Goal: Task Accomplishment & Management: Complete application form

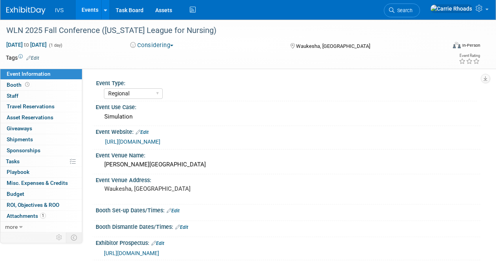
select select "Regional"
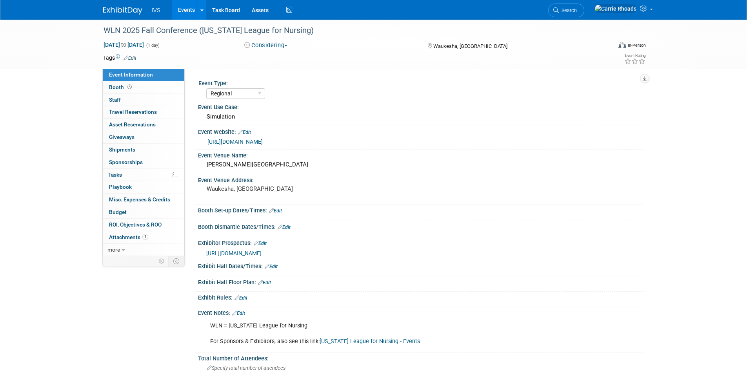
click at [126, 10] on img at bounding box center [122, 11] width 39 height 8
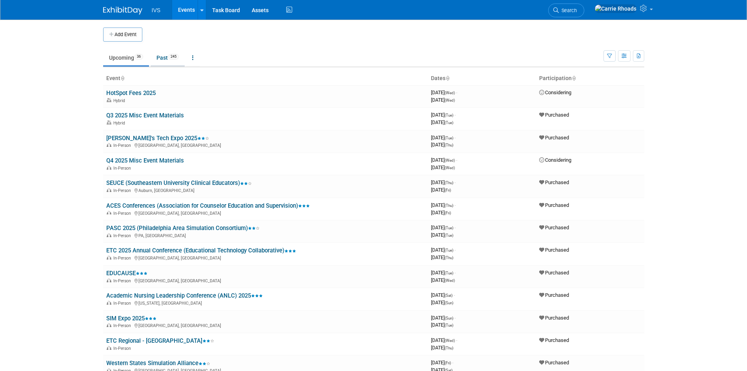
click at [167, 60] on link "Past 245" at bounding box center [168, 57] width 34 height 15
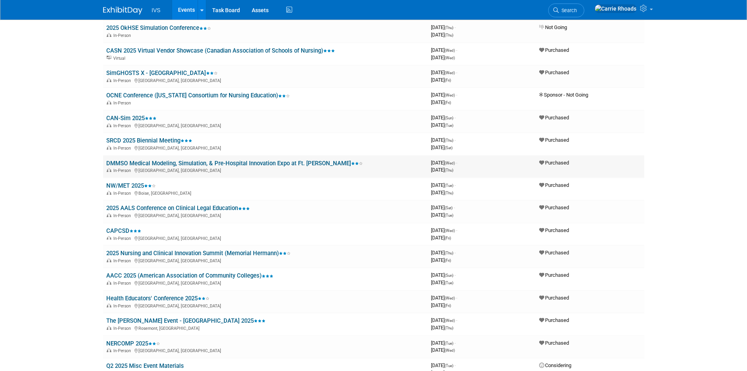
scroll to position [824, 0]
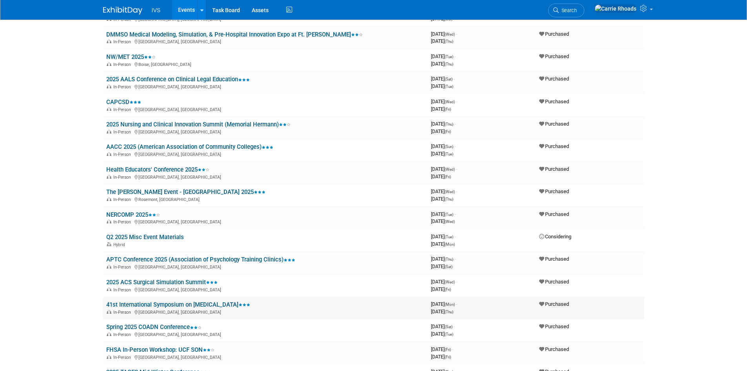
click at [155, 304] on link "41st International Symposium on Child Abuse" at bounding box center [178, 304] width 144 height 7
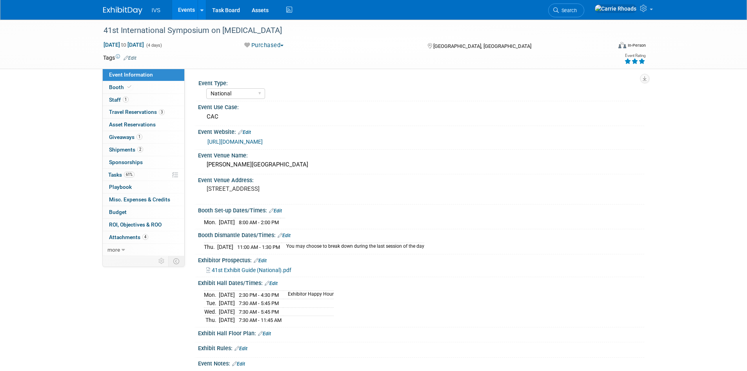
select select "National"
click at [263, 143] on link "https://web.cvent.com/event/eaba3836-7dbd-41df-8eb3-140198263184/summary" at bounding box center [234, 141] width 55 height 6
click at [127, 11] on img at bounding box center [122, 11] width 39 height 8
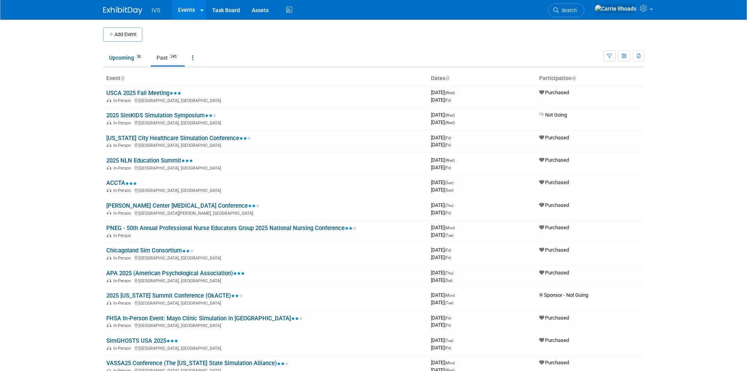
click at [119, 33] on button "Add Event" at bounding box center [122, 34] width 39 height 14
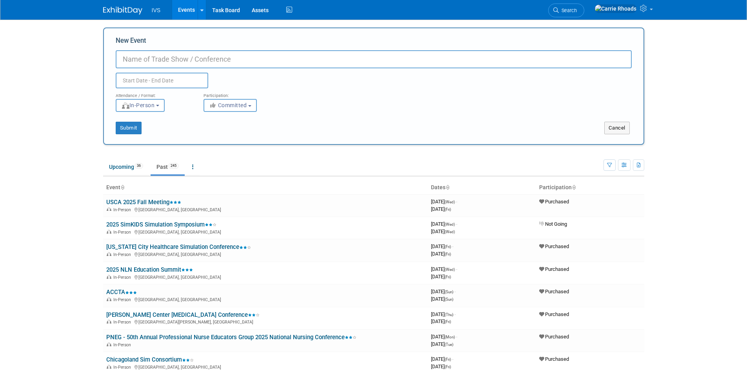
click at [170, 57] on input "New Event" at bounding box center [374, 59] width 516 height 18
click at [201, 60] on input "AAMC -" at bounding box center [374, 59] width 516 height 18
paste input "2026 Emerging Technologies for Teaching and Learning: Digital Demonstrations Vi…"
type input "AAMC - 2026 Emerging Technologies for Teaching and Learning: Digital Demonstrat…"
click at [175, 81] on body "IVS Events Add Event Bulk Upload Events Shareable Event Boards Recently Viewed …" at bounding box center [373, 185] width 747 height 371
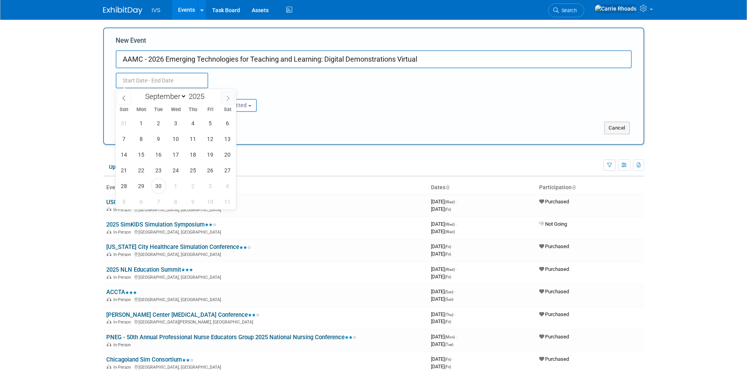
click at [226, 97] on icon at bounding box center [227, 97] width 5 height 5
select select "11"
click at [226, 97] on icon at bounding box center [227, 97] width 5 height 5
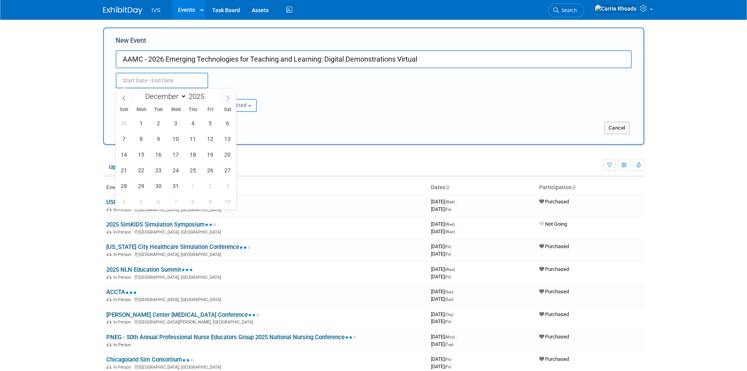
type input "2026"
click at [226, 97] on icon at bounding box center [227, 97] width 5 height 5
select select "1"
click at [178, 124] on span "4" at bounding box center [175, 122] width 15 height 15
click at [191, 123] on span "5" at bounding box center [193, 122] width 15 height 15
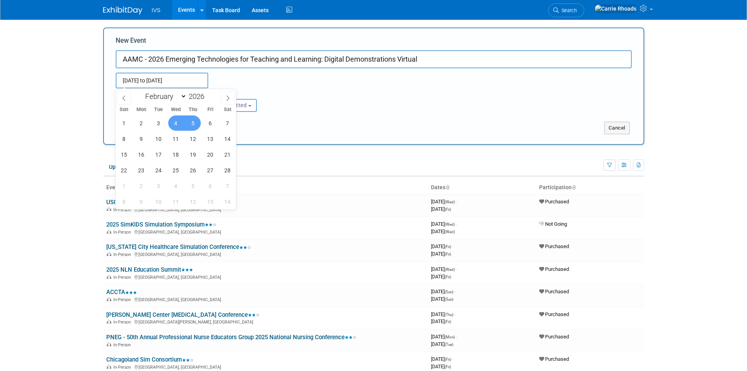
type input "Feb 4, 2026 to Feb 5, 2026"
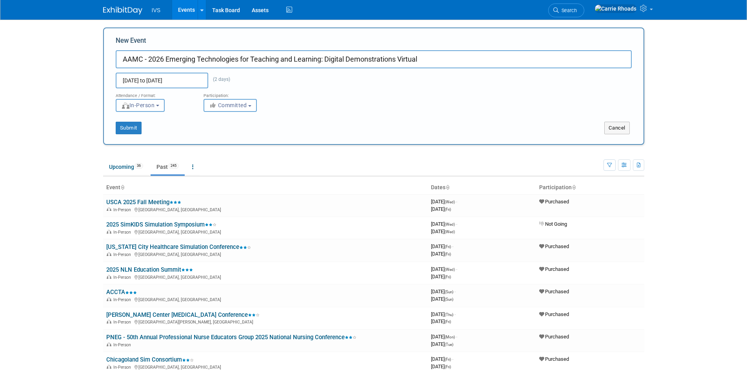
click at [165, 103] on button "In-Person" at bounding box center [140, 105] width 49 height 13
click at [152, 132] on label "Virtual" at bounding box center [143, 135] width 46 height 11
click at [123, 133] on input "Virtual" at bounding box center [120, 135] width 5 height 5
select select "2"
click at [227, 106] on span "Committed" at bounding box center [228, 105] width 38 height 6
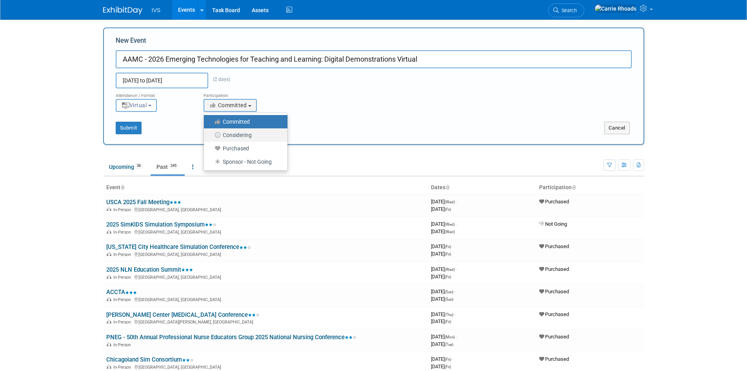
click at [228, 135] on label "Considering" at bounding box center [244, 135] width 72 height 10
click at [211, 135] on input "Considering" at bounding box center [208, 135] width 5 height 5
select select "2"
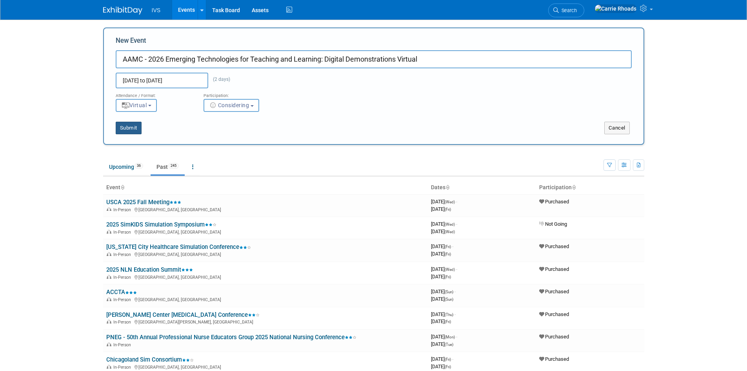
click at [132, 128] on button "Submit" at bounding box center [129, 128] width 26 height 13
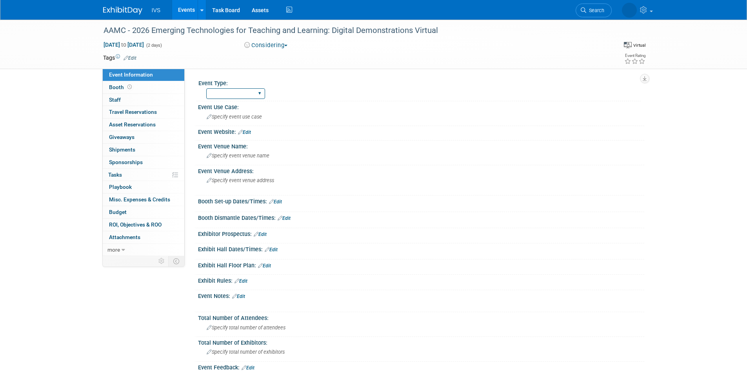
click at [263, 95] on select "National Regional Sponsorship" at bounding box center [235, 93] width 59 height 11
select select "National"
click at [206, 88] on select "National Regional Sponsorship" at bounding box center [235, 93] width 59 height 11
click at [120, 4] on link at bounding box center [127, 7] width 49 height 6
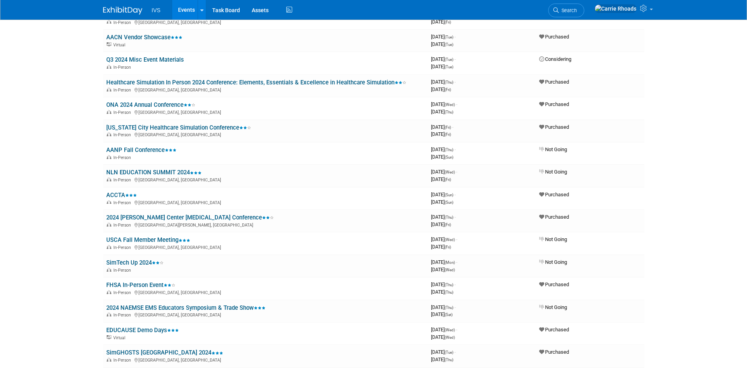
scroll to position [1961, 0]
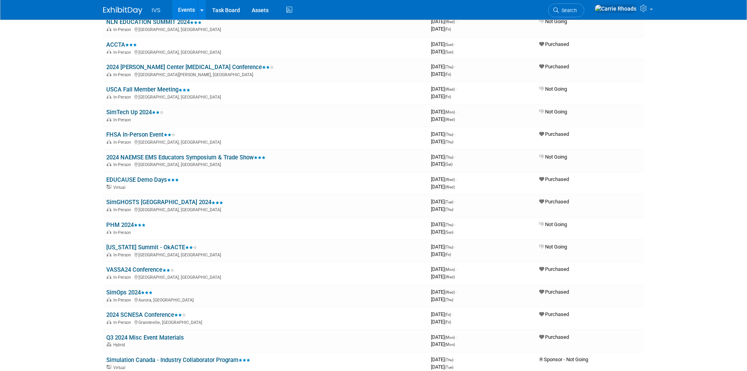
click at [120, 7] on img at bounding box center [122, 11] width 39 height 8
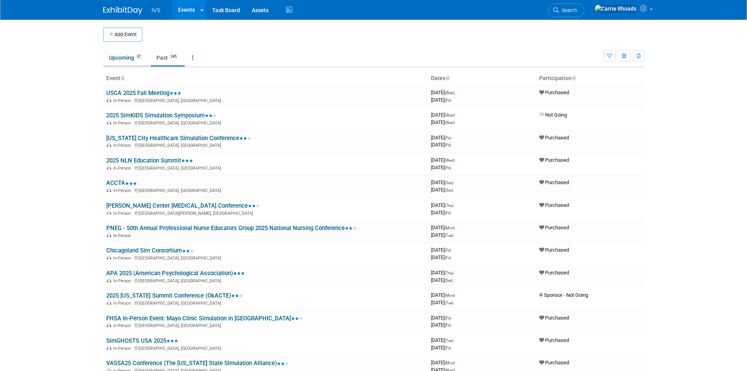
click at [126, 61] on link "Upcoming 37" at bounding box center [126, 57] width 46 height 15
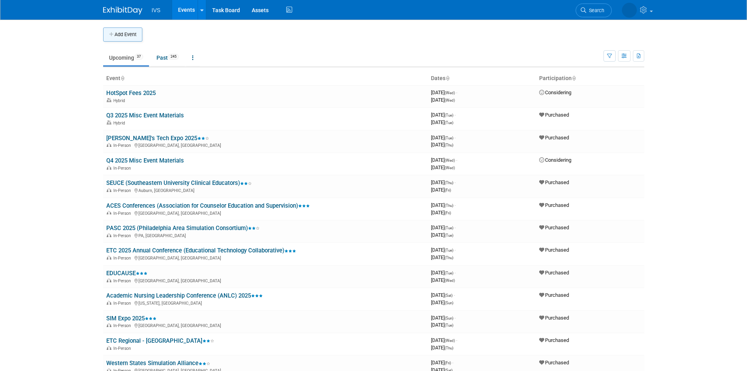
click at [125, 34] on button "Add Event" at bounding box center [122, 34] width 39 height 14
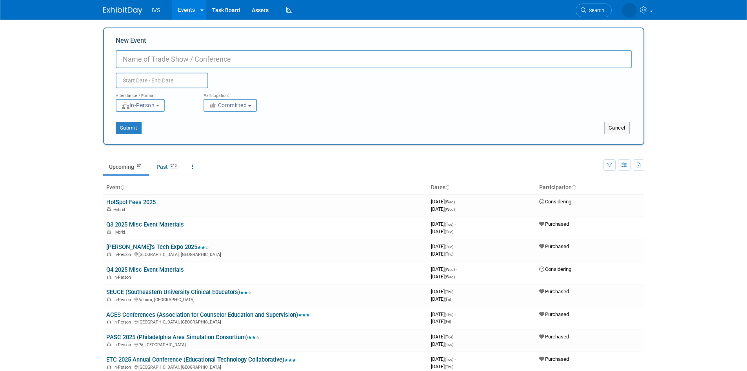
click at [138, 56] on input "New Event" at bounding box center [374, 59] width 516 height 18
paste input "2026 Information Technology in Academic Medicine Conference Hosted by the Group…"
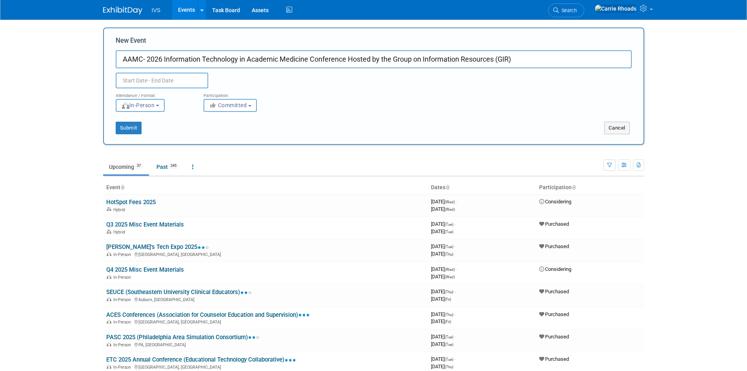
click at [142, 59] on input "AAMC- 2026 Information Technology in Academic Medicine Conference Hosted by the…" at bounding box center [374, 59] width 516 height 18
type input "AAMC - 2026 Information Technology in Academic Medicine Conference Hosted by th…"
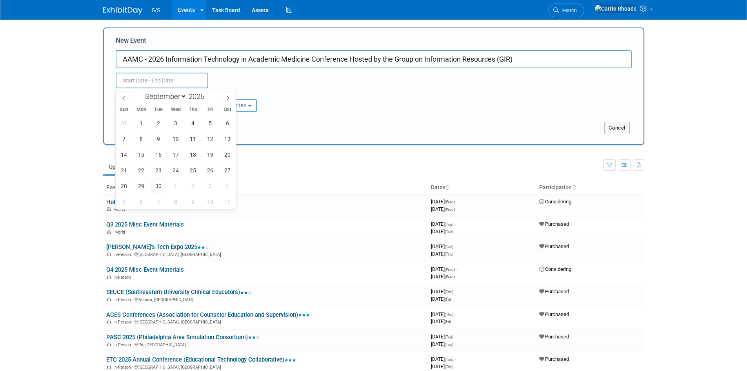
click at [179, 78] on input "text" at bounding box center [162, 81] width 93 height 16
click at [227, 98] on icon at bounding box center [227, 97] width 5 height 5
select select "11"
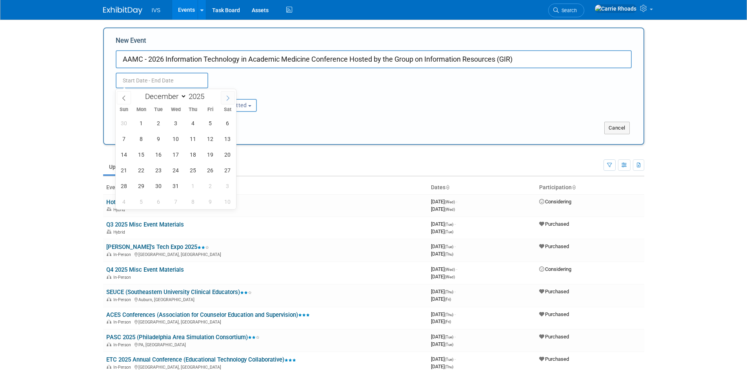
click at [227, 98] on icon at bounding box center [227, 97] width 5 height 5
type input "2026"
click at [227, 98] on icon at bounding box center [227, 97] width 5 height 5
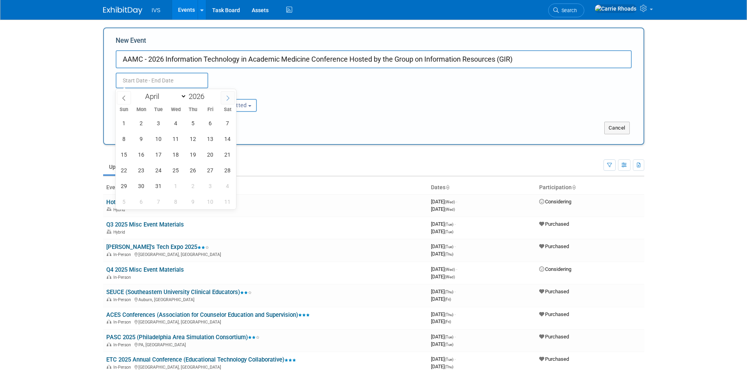
click at [227, 98] on icon at bounding box center [227, 97] width 5 height 5
select select "5"
click at [179, 124] on span "3" at bounding box center [175, 122] width 15 height 15
click at [213, 122] on span "5" at bounding box center [210, 122] width 15 height 15
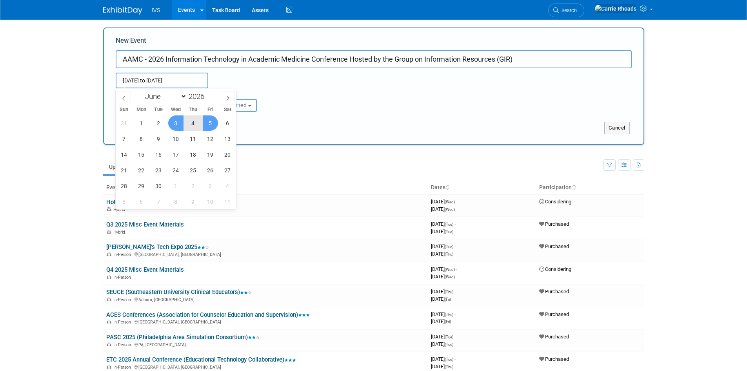
type input "Jun 3, 2026 to Jun 5, 2026"
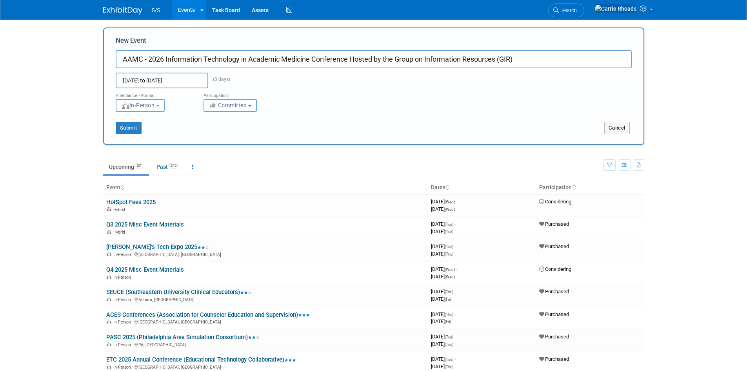
click at [218, 107] on span "Committed" at bounding box center [228, 105] width 38 height 6
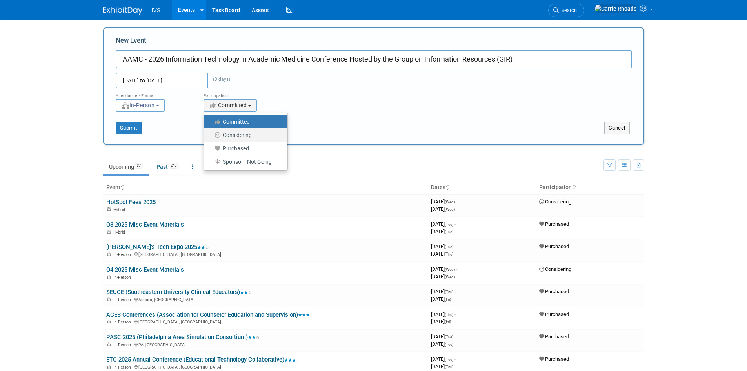
click at [231, 135] on label "Considering" at bounding box center [244, 135] width 72 height 10
click at [211, 135] on input "Considering" at bounding box center [208, 135] width 5 height 5
select select "2"
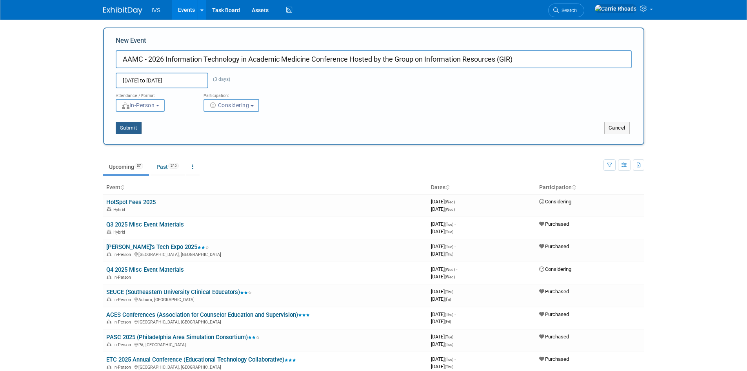
click at [132, 127] on button "Submit" at bounding box center [129, 128] width 26 height 13
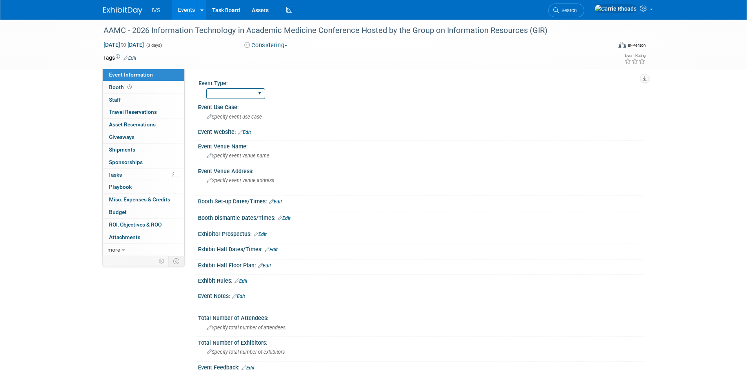
click at [262, 93] on select "National Regional Sponsorship" at bounding box center [235, 93] width 59 height 11
select select "National"
click at [206, 88] on select "National Regional Sponsorship" at bounding box center [235, 93] width 59 height 11
click at [252, 120] on div "Specify event use case" at bounding box center [421, 117] width 435 height 12
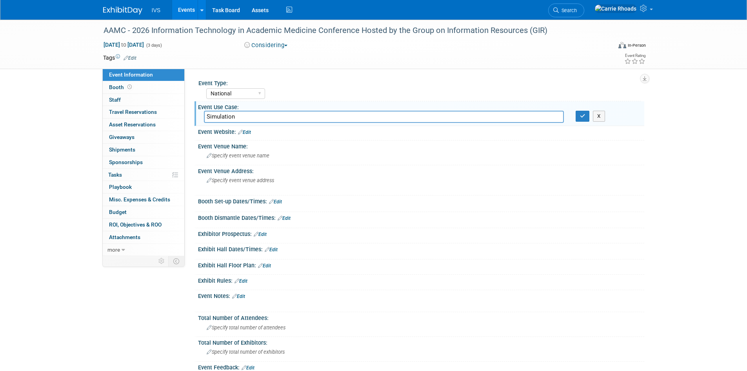
type input "Simulation"
click at [590, 118] on div "X" at bounding box center [607, 116] width 63 height 11
click at [584, 115] on icon "button" at bounding box center [582, 115] width 5 height 5
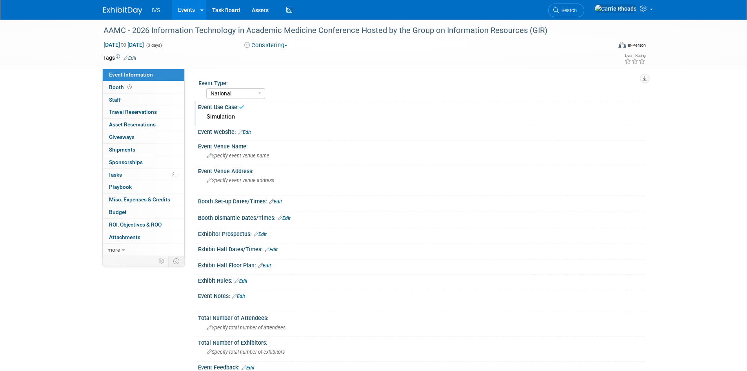
click at [122, 6] on link at bounding box center [127, 7] width 49 height 6
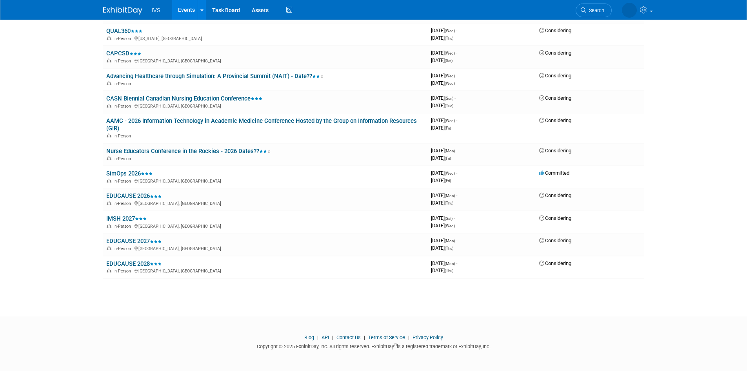
scroll to position [670, 0]
click at [126, 11] on img at bounding box center [122, 11] width 39 height 8
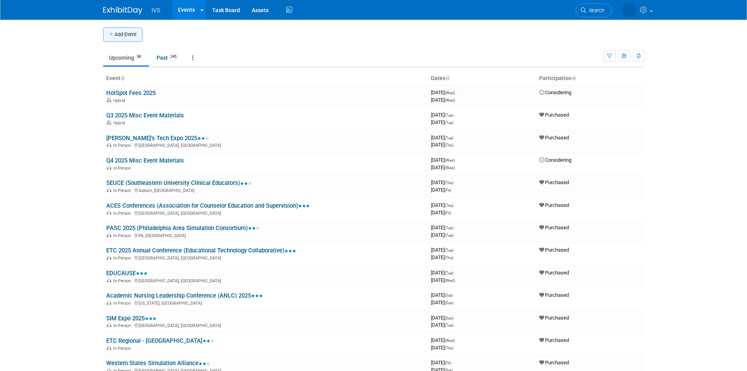
click at [126, 36] on button "Add Event" at bounding box center [122, 34] width 39 height 14
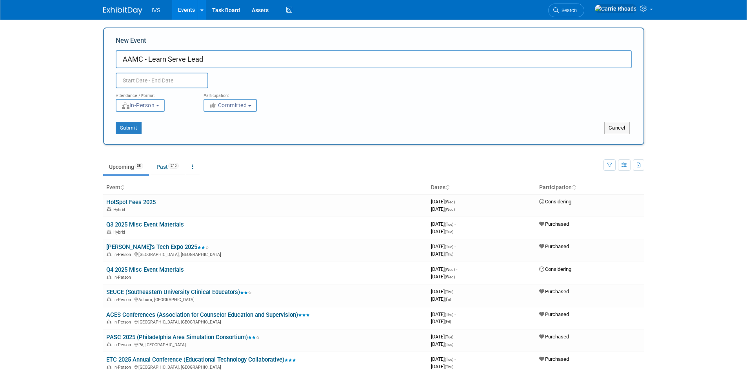
type input "AAMC - Learn Serve Lead"
click at [176, 78] on input "text" at bounding box center [162, 81] width 93 height 16
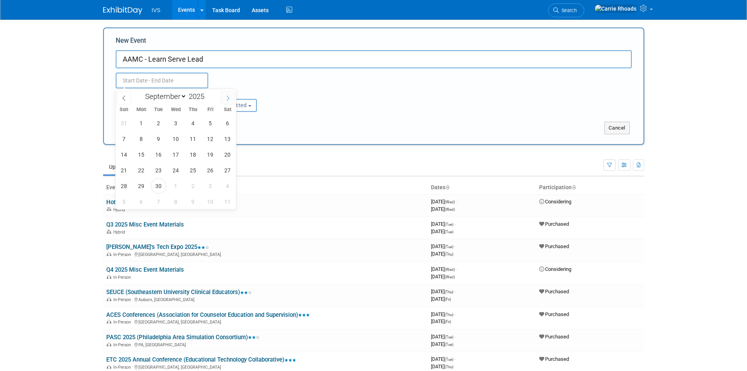
click at [225, 100] on span at bounding box center [228, 97] width 14 height 13
click at [225, 100] on icon at bounding box center [227, 97] width 5 height 5
select select "10"
click at [209, 94] on span at bounding box center [207, 94] width 5 height 5
type input "2026"
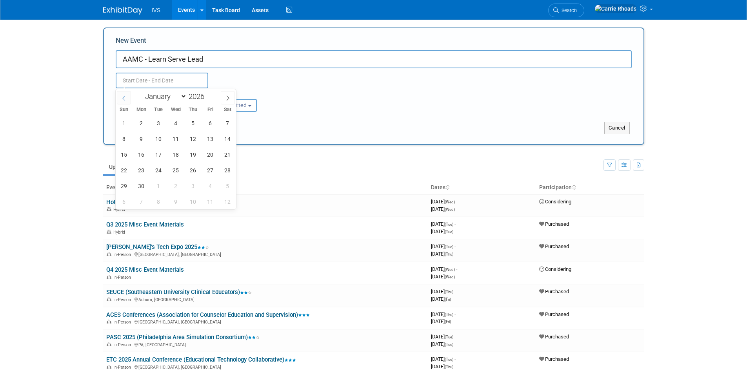
click at [127, 98] on span at bounding box center [124, 97] width 14 height 13
select select "9"
click at [227, 185] on span "31" at bounding box center [227, 185] width 15 height 15
type input "Oct 31, 2026 to Oct 31, 2026"
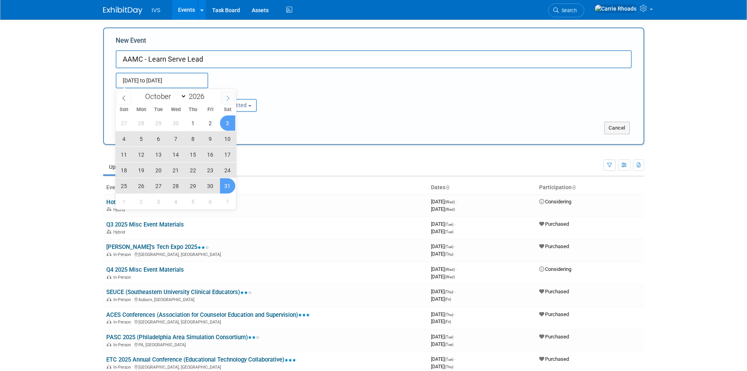
click at [228, 98] on icon at bounding box center [227, 97] width 5 height 5
select select "10"
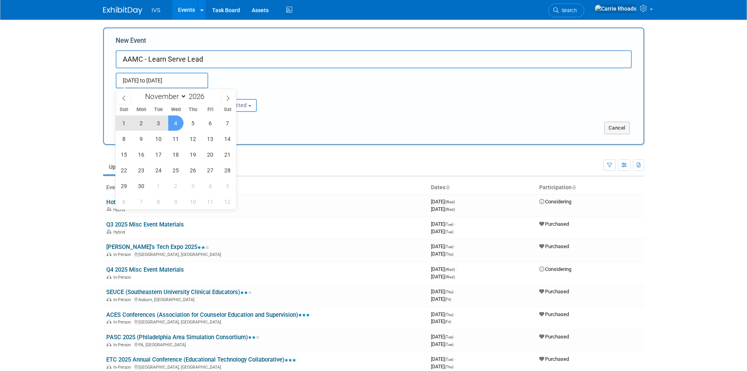
click at [177, 125] on span "4" at bounding box center [175, 122] width 15 height 15
type input "[DATE] to [DATE]"
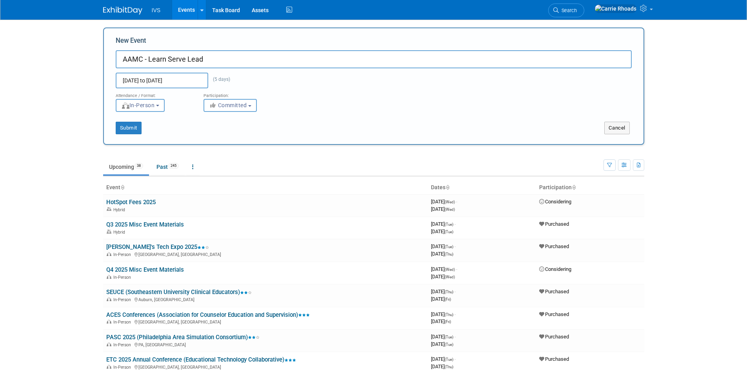
click at [237, 62] on input "AAMC - Learn Serve Lead" at bounding box center [374, 59] width 516 height 18
type input "AAMC - Learn Serve Lead 2026 - Dates??"
click at [232, 105] on span "Committed" at bounding box center [228, 105] width 38 height 6
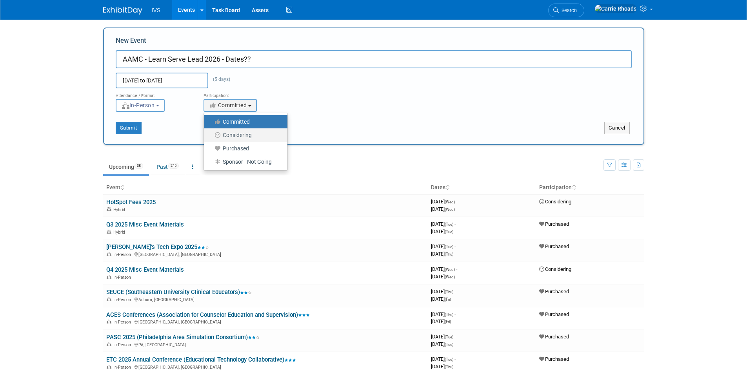
click at [234, 133] on label "Considering" at bounding box center [244, 135] width 72 height 10
click at [211, 133] on input "Considering" at bounding box center [208, 135] width 5 height 5
select select "2"
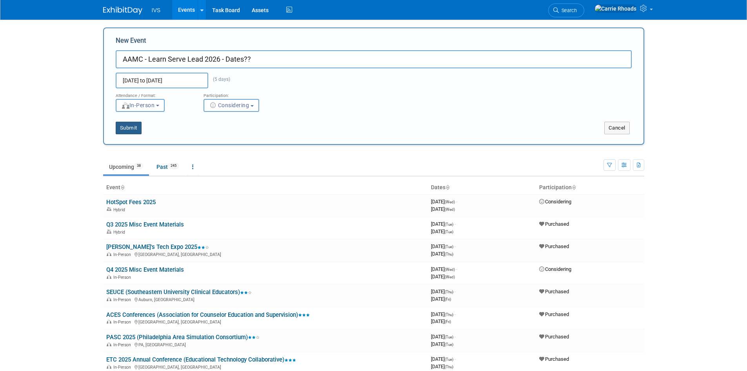
click at [137, 131] on button "Submit" at bounding box center [129, 128] width 26 height 13
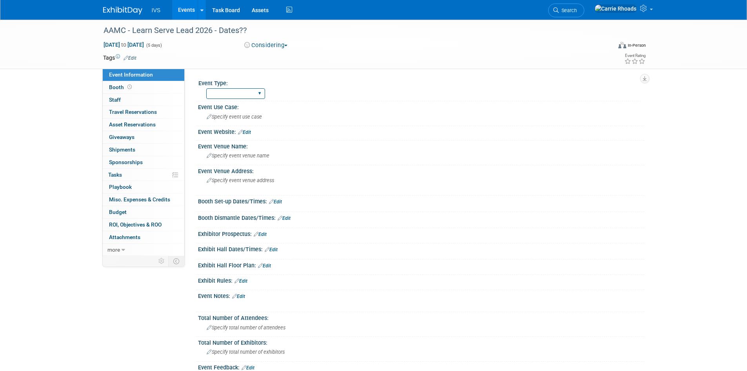
click at [249, 96] on select "National Regional Sponsorship" at bounding box center [235, 93] width 59 height 11
select select "National"
click at [206, 88] on select "National Regional Sponsorship" at bounding box center [235, 93] width 59 height 11
click at [240, 114] on span "Specify event use case" at bounding box center [234, 117] width 55 height 6
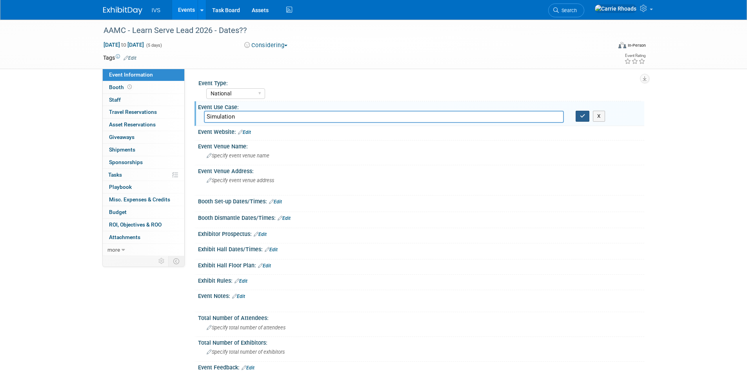
type input "Simulation"
click at [583, 118] on icon "button" at bounding box center [582, 115] width 5 height 5
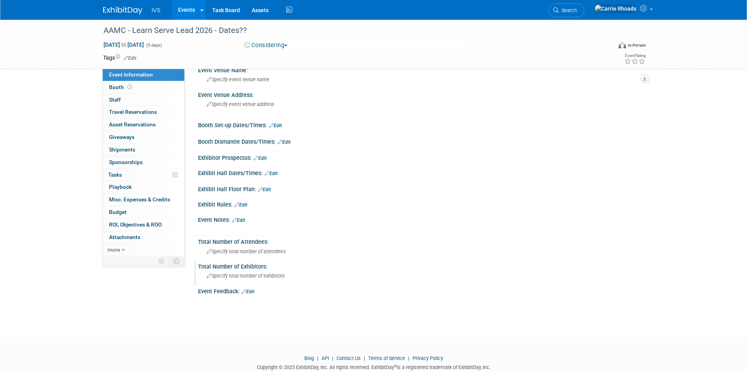
scroll to position [97, 0]
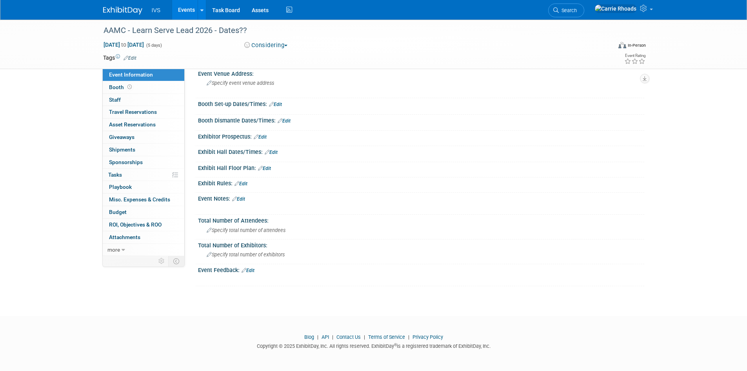
click at [244, 198] on link "Edit" at bounding box center [238, 198] width 13 height 5
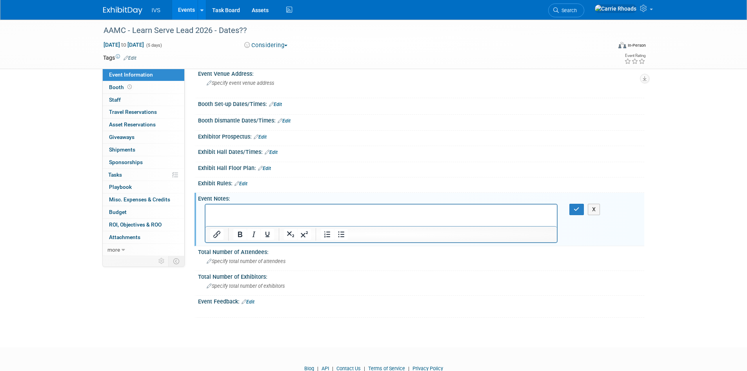
scroll to position [0, 0]
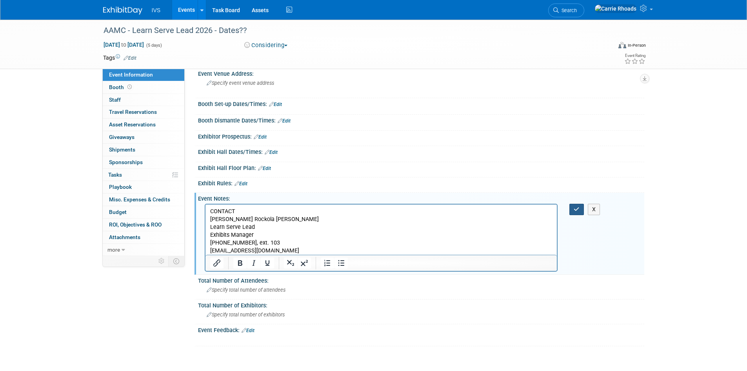
click at [579, 211] on icon "button" at bounding box center [577, 208] width 6 height 5
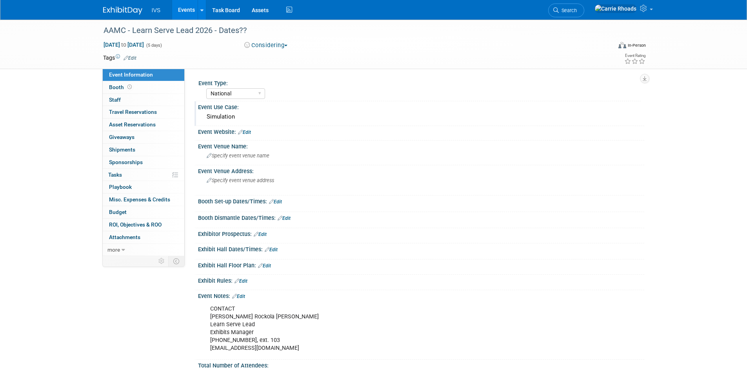
click at [115, 11] on img at bounding box center [122, 11] width 39 height 8
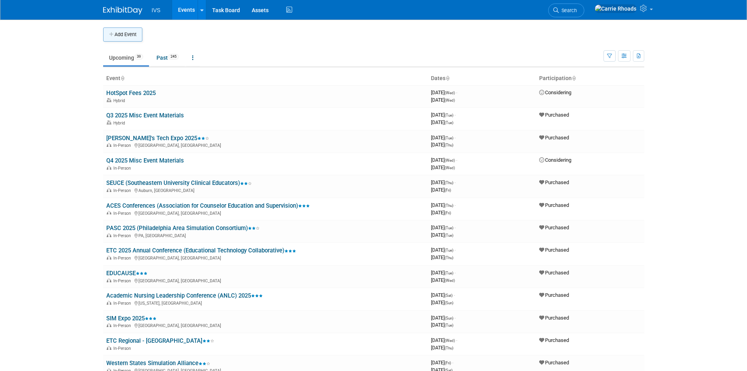
click at [124, 37] on button "Add Event" at bounding box center [122, 34] width 39 height 14
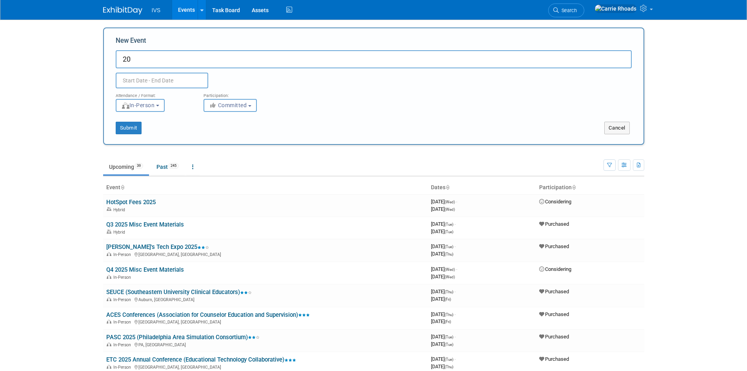
type input "2"
type input "ADEA 2026 Annual Session & Exhibition"
click at [163, 76] on input "text" at bounding box center [162, 81] width 93 height 16
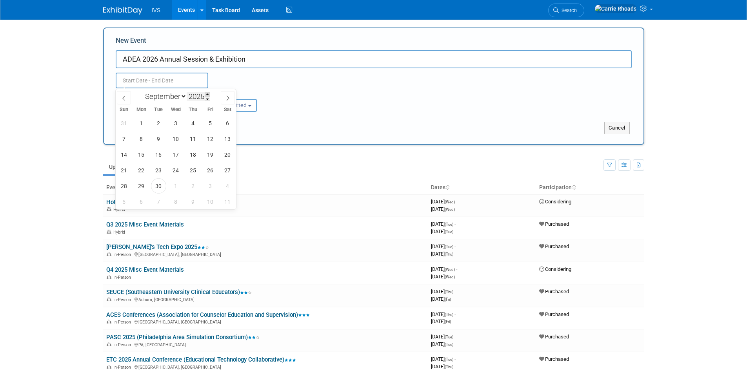
click at [209, 96] on span at bounding box center [207, 94] width 5 height 5
click at [208, 99] on span at bounding box center [207, 98] width 5 height 5
type input "2026"
click at [182, 97] on select "January February March April May June July August September October November De…" at bounding box center [164, 96] width 45 height 10
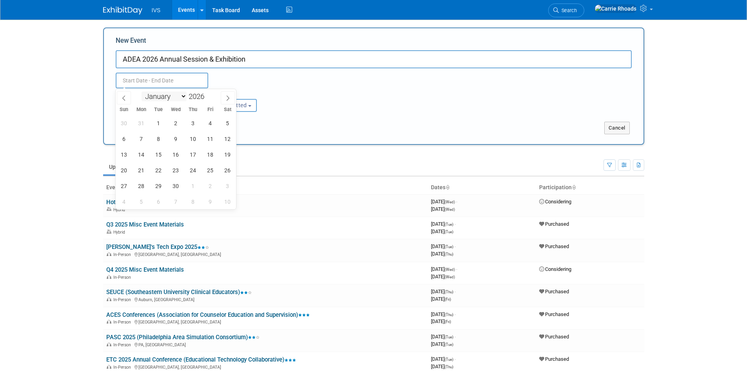
select select "2"
click at [142, 91] on select "January February March April May June July August September October November De…" at bounding box center [164, 96] width 45 height 10
click at [227, 156] on span "21" at bounding box center [227, 154] width 15 height 15
click at [164, 172] on span "24" at bounding box center [158, 169] width 15 height 15
type input "Mar 21, 2026 to Mar 24, 2026"
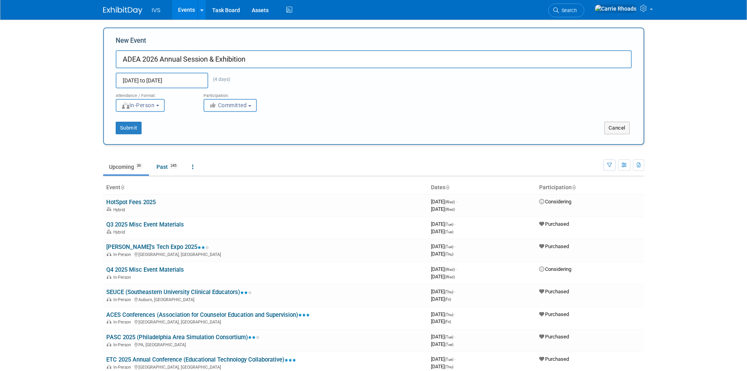
click at [234, 107] on span "Committed" at bounding box center [228, 105] width 38 height 6
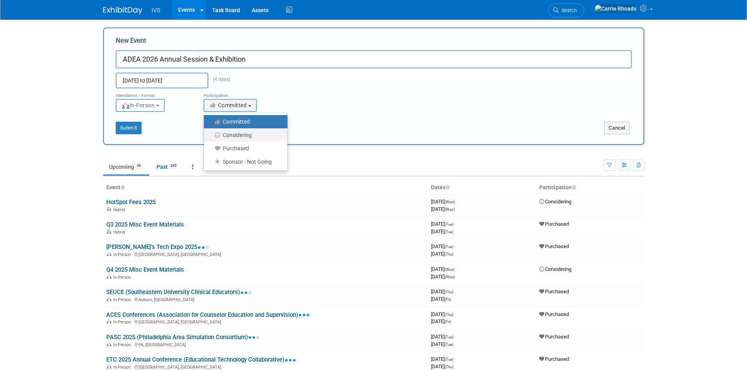
click at [234, 136] on label "Considering" at bounding box center [244, 135] width 72 height 10
click at [211, 136] on input "Considering" at bounding box center [208, 135] width 5 height 5
select select "2"
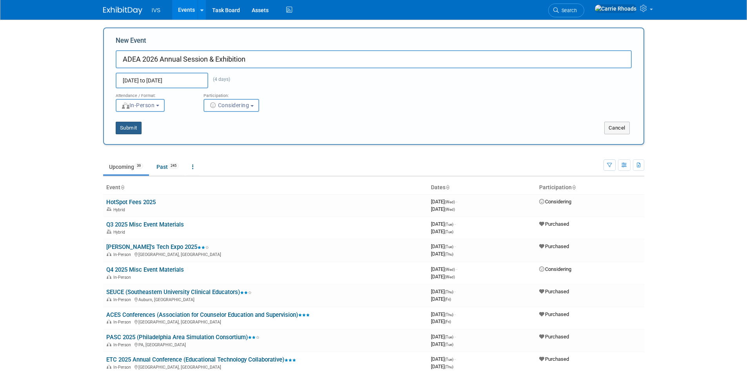
click at [134, 129] on button "Submit" at bounding box center [129, 128] width 26 height 13
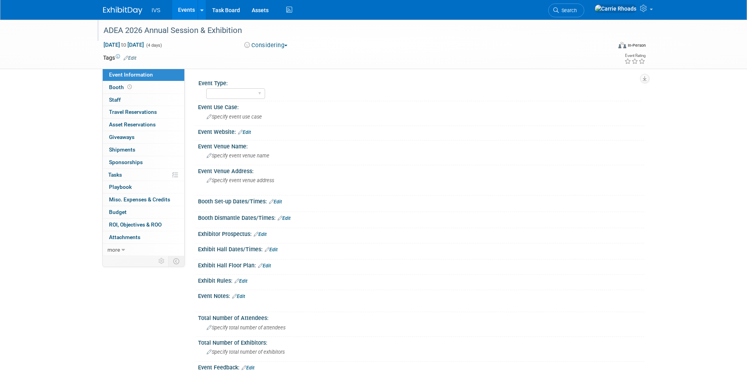
click at [251, 30] on div "ADEA 2026 Annual Session & Exhibition" at bounding box center [350, 31] width 499 height 14
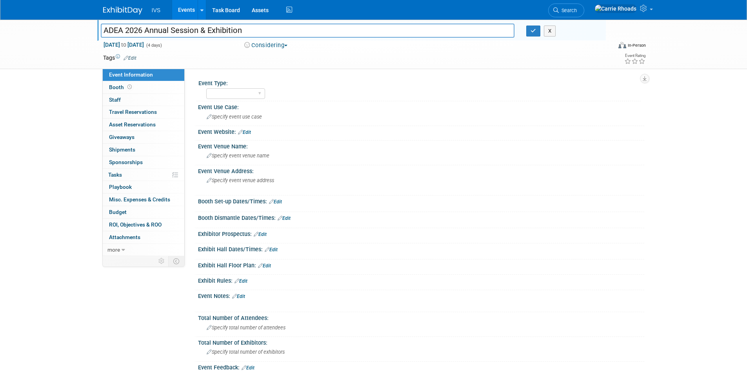
drag, startPoint x: 251, startPoint y: 30, endPoint x: 100, endPoint y: 32, distance: 150.6
click at [100, 32] on div "ADEA 2026 Annual Session & Exhibition" at bounding box center [308, 31] width 426 height 12
click at [257, 92] on select "National Regional Sponsorship" at bounding box center [235, 93] width 59 height 11
select select "National"
click at [206, 88] on select "National Regional Sponsorship" at bounding box center [235, 93] width 59 height 11
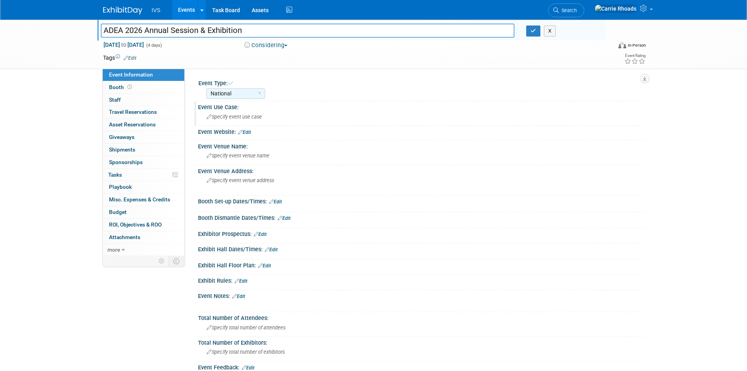
click at [246, 118] on span "Specify event use case" at bounding box center [234, 117] width 55 height 6
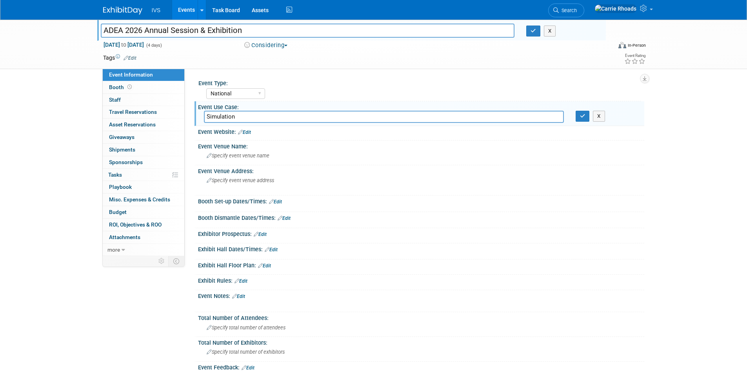
type input "Simulation"
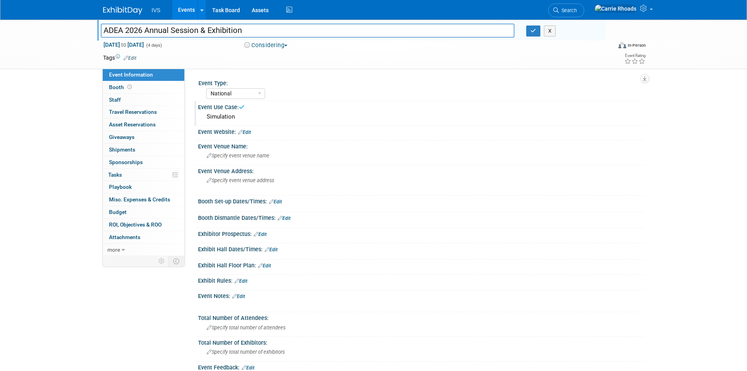
click at [249, 133] on link "Edit" at bounding box center [244, 131] width 13 height 5
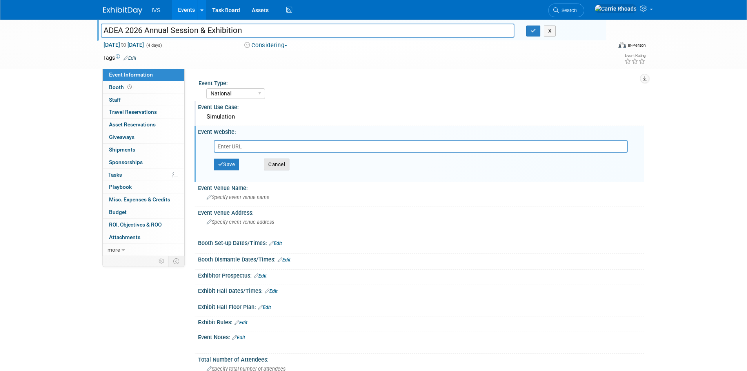
click at [285, 164] on button "Cancel" at bounding box center [276, 164] width 25 height 12
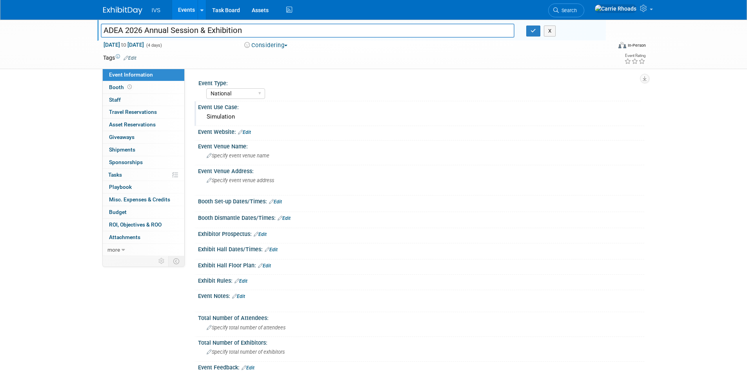
click at [263, 236] on link "Edit" at bounding box center [260, 233] width 13 height 5
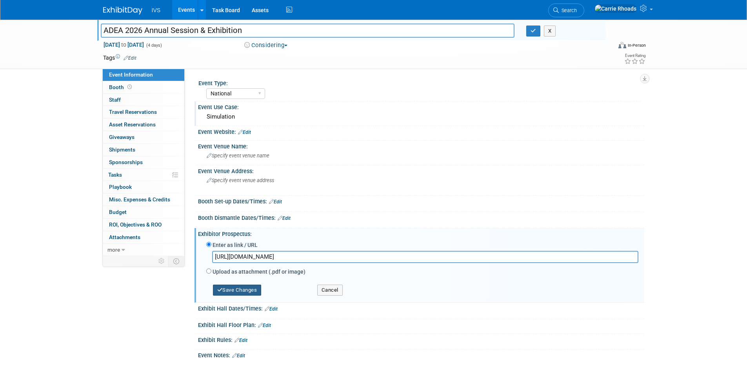
type input "https://www.adea.org/docs/default-source/annual-session/2026/2026-adea-as-exhib…"
click at [237, 287] on button "Save Changes" at bounding box center [237, 289] width 49 height 11
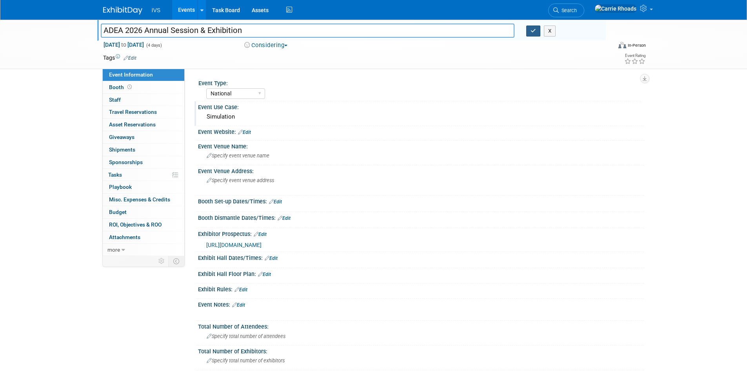
click at [539, 32] on button "button" at bounding box center [533, 30] width 14 height 11
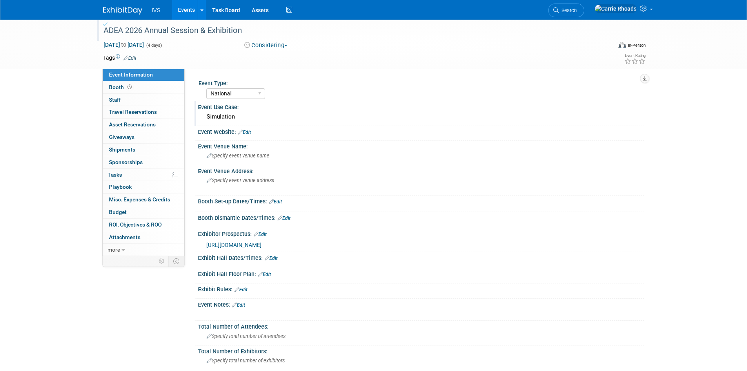
click at [126, 7] on img at bounding box center [122, 11] width 39 height 8
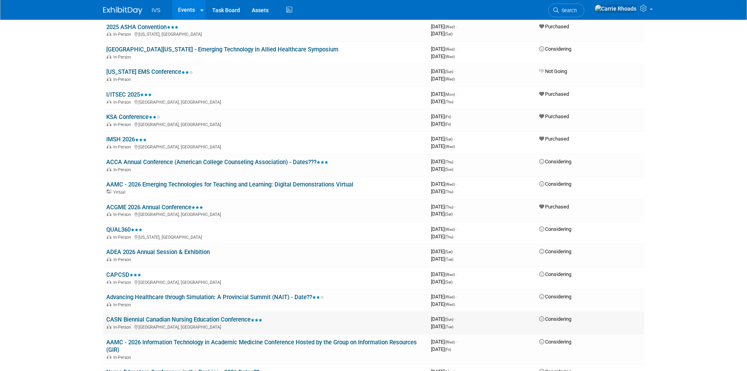
scroll to position [471, 0]
click at [138, 253] on link "ADEA 2026 Annual Session & Exhibition" at bounding box center [158, 252] width 104 height 7
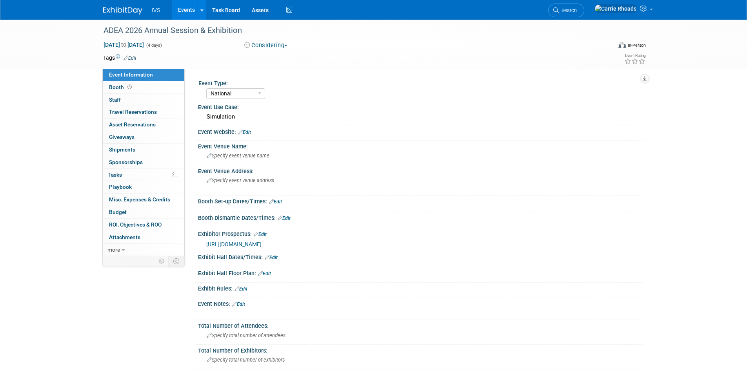
select select "National"
click at [247, 134] on link "Edit" at bounding box center [244, 131] width 13 height 5
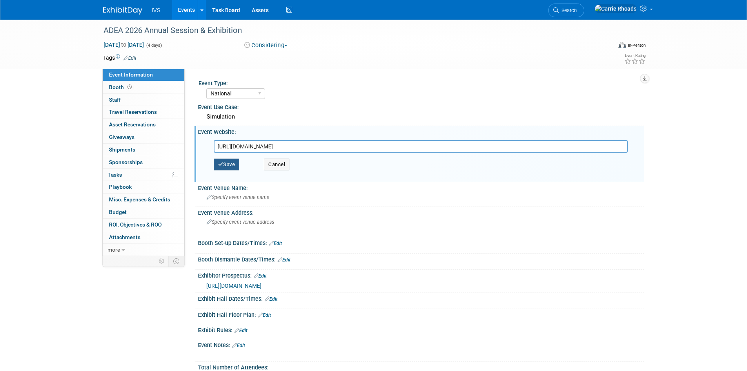
type input "[URL][DOMAIN_NAME]"
click at [227, 166] on button "Save" at bounding box center [227, 164] width 26 height 12
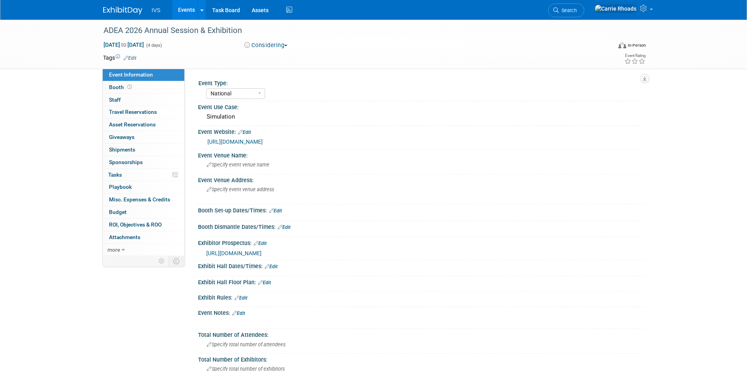
click at [120, 7] on img at bounding box center [122, 11] width 39 height 8
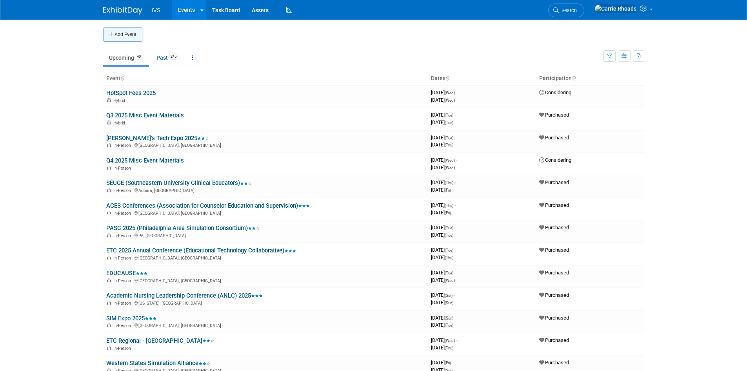
click at [131, 33] on button "Add Event" at bounding box center [122, 34] width 39 height 14
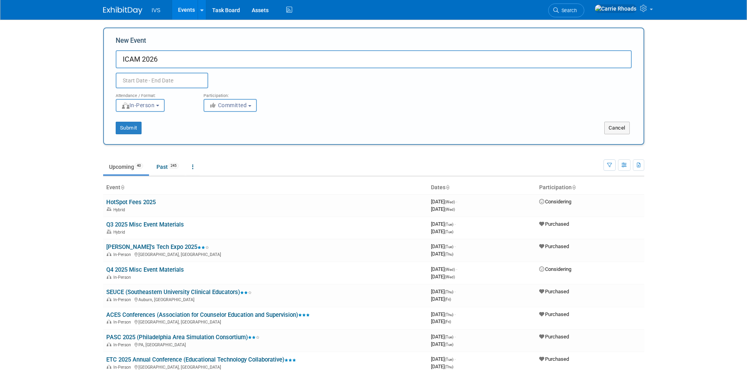
type input "ICAM 2026"
click at [179, 79] on input "text" at bounding box center [162, 81] width 93 height 16
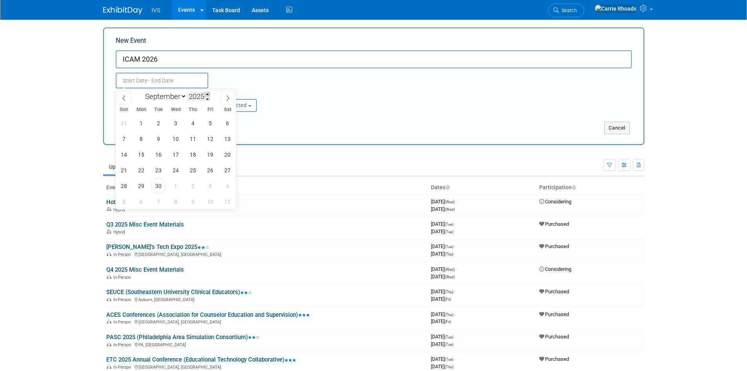
click at [208, 94] on span at bounding box center [207, 94] width 5 height 5
type input "2026"
click at [182, 97] on select "January February March April May June July August September October November De…" at bounding box center [164, 96] width 45 height 10
select select "3"
click at [142, 91] on select "January February March April May June July August September October November De…" at bounding box center [164, 96] width 45 height 10
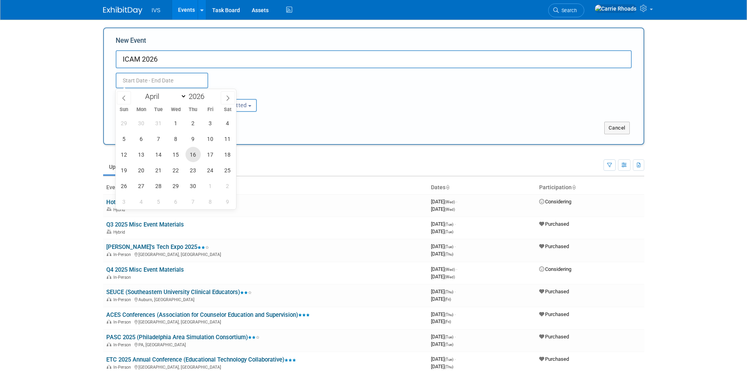
click at [192, 156] on span "16" at bounding box center [193, 154] width 15 height 15
click at [128, 172] on span "19" at bounding box center [123, 169] width 15 height 15
type input "[DATE] to [DATE]"
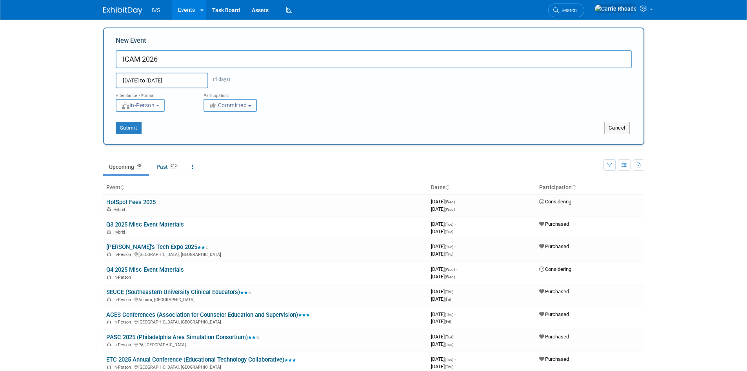
click at [224, 106] on span "Committed" at bounding box center [228, 105] width 38 height 6
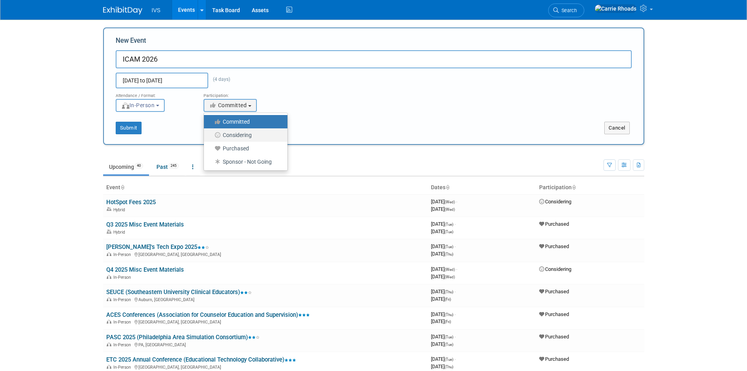
click at [231, 133] on label "Considering" at bounding box center [244, 135] width 72 height 10
click at [211, 133] on input "Considering" at bounding box center [208, 135] width 5 height 5
select select "2"
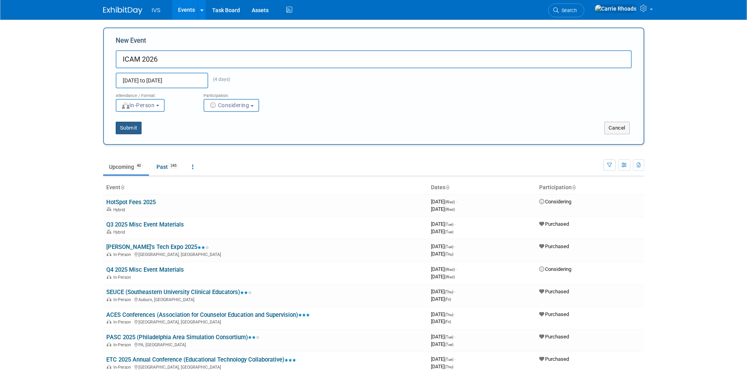
click at [135, 126] on button "Submit" at bounding box center [129, 128] width 26 height 13
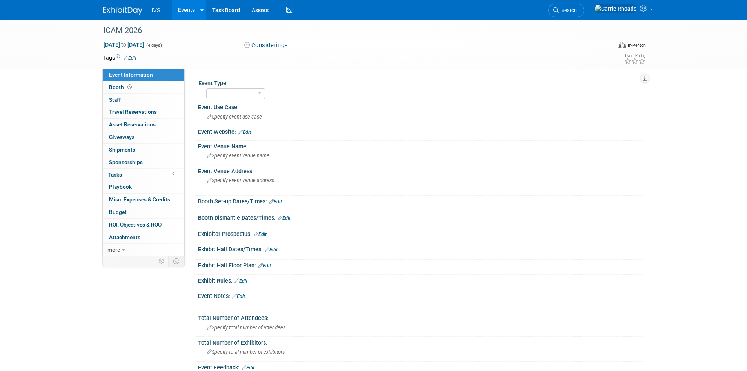
click at [264, 235] on link "Edit" at bounding box center [260, 233] width 13 height 5
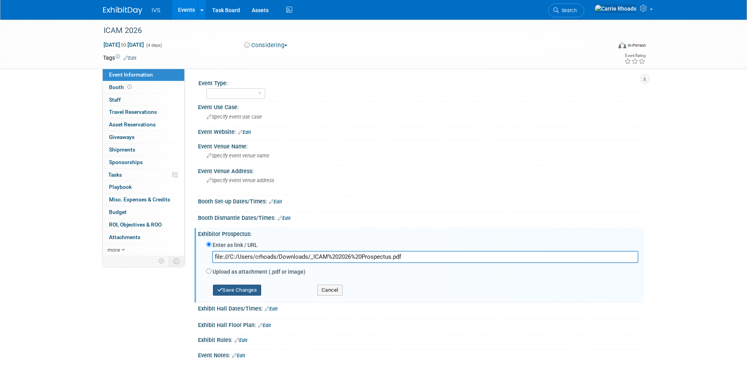
type input "file:///C:/Users/crhoads/Downloads/_ICAM%202026%20Prospectus.pdf"
click at [228, 292] on button "Save Changes" at bounding box center [237, 289] width 49 height 11
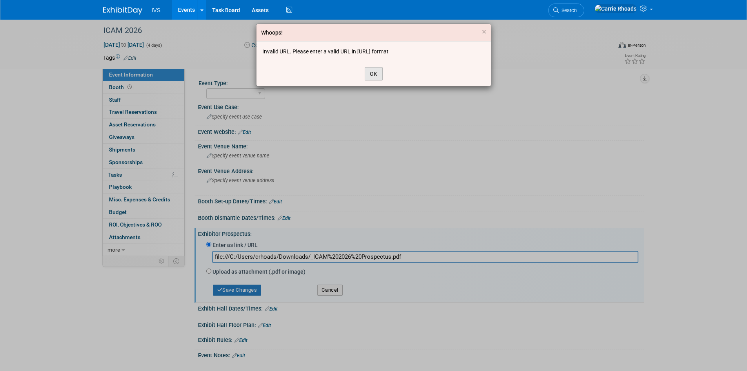
click at [370, 76] on button "OK" at bounding box center [374, 73] width 18 height 13
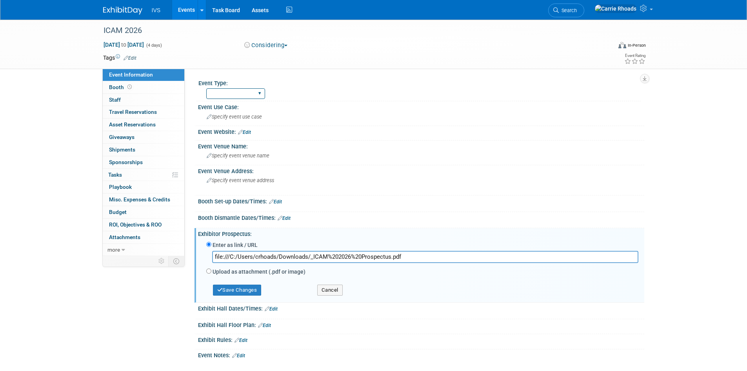
click at [220, 93] on select "National Regional Sponsorship" at bounding box center [235, 93] width 59 height 11
select select "National"
click at [206, 88] on select "National Regional Sponsorship" at bounding box center [235, 93] width 59 height 11
click at [238, 112] on div "Specify event use case" at bounding box center [421, 117] width 435 height 12
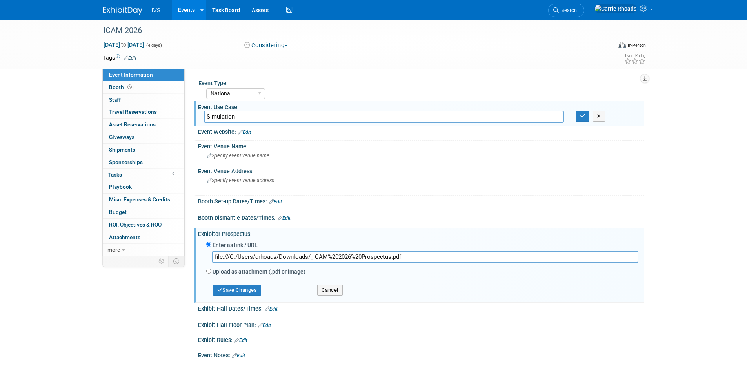
type input "Simulation"
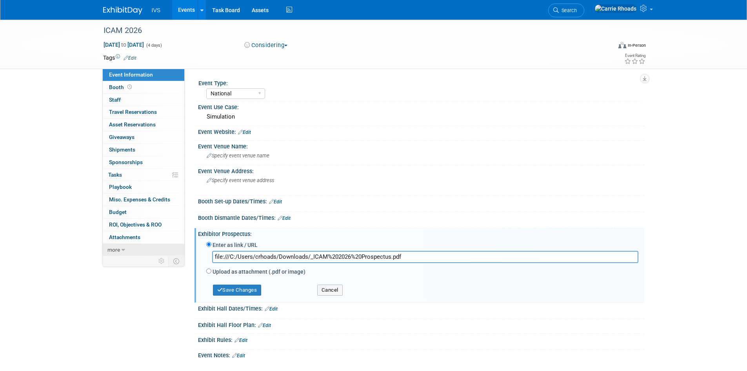
drag, startPoint x: 417, startPoint y: 252, endPoint x: 167, endPoint y: 253, distance: 249.9
click at [167, 253] on div "Event Information Event Info Booth Booth 0 Staff 0 Staff 0 Travel Reservations …" at bounding box center [373, 231] width 553 height 423
paste input "file:///C:/Users/crhoads/Downloads/_ICAM%202026%20Prospectus.pdf"
type input "file:///C:/Users/crhoads/Downloads/_ICAM%202026%20Prospectus.pdf"
click at [252, 291] on button "Save Changes" at bounding box center [237, 289] width 49 height 11
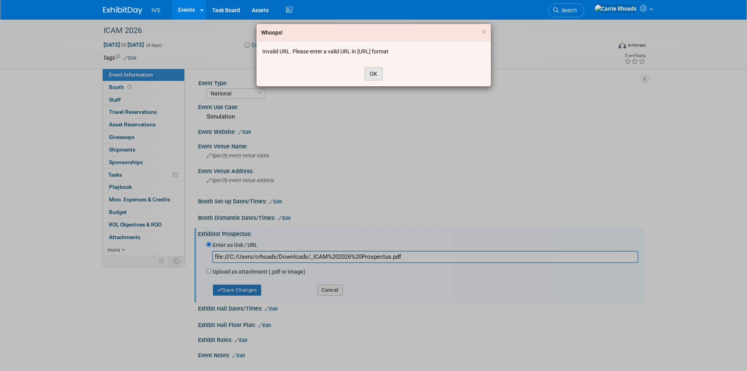
click at [378, 71] on button "OK" at bounding box center [374, 73] width 18 height 13
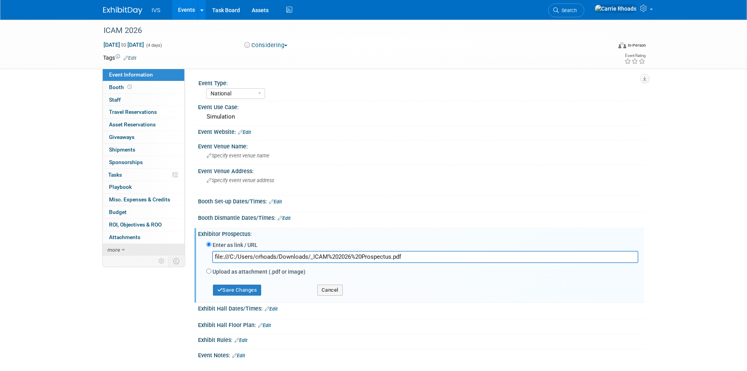
drag, startPoint x: 443, startPoint y: 259, endPoint x: 181, endPoint y: 254, distance: 261.7
click at [181, 254] on div "Event Information Event Info Booth Booth 0 Staff 0 Staff 0 Travel Reservations …" at bounding box center [373, 231] width 553 height 423
paste input "https://app.box.com/s/eqnkicd67dgl0u0gj3iqqfzd5ik22vb8"
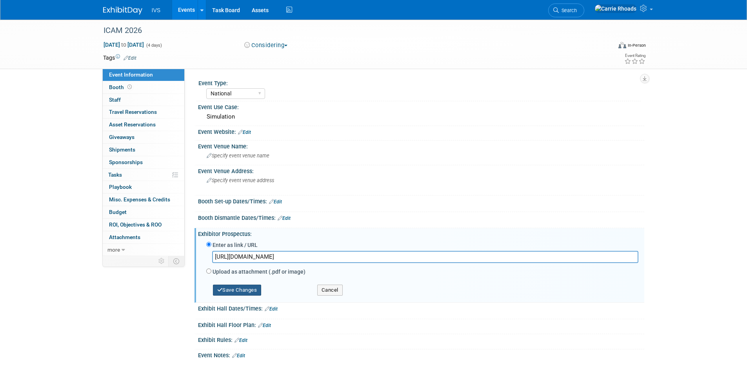
type input "https://app.box.com/s/eqnkicd67dgl0u0gj3iqqfzd5ik22vb8"
click at [240, 286] on button "Save Changes" at bounding box center [237, 289] width 49 height 11
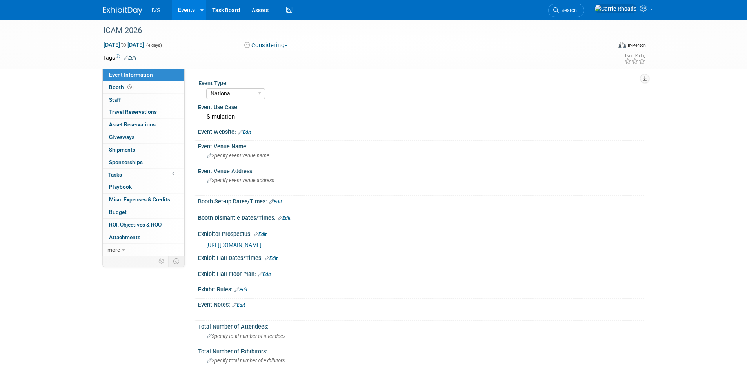
click at [251, 132] on link "Edit" at bounding box center [244, 131] width 13 height 5
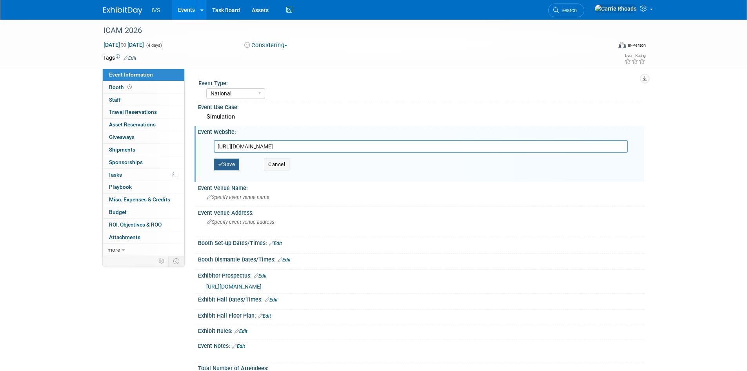
type input "https://icam-cimu.ca/"
click at [222, 165] on icon "button" at bounding box center [220, 164] width 5 height 5
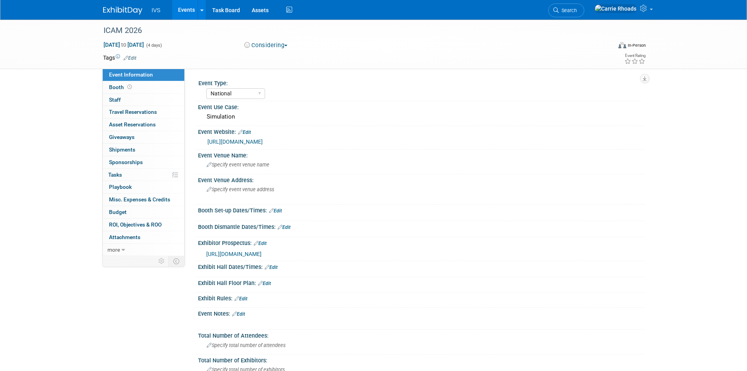
click at [109, 9] on img at bounding box center [122, 11] width 39 height 8
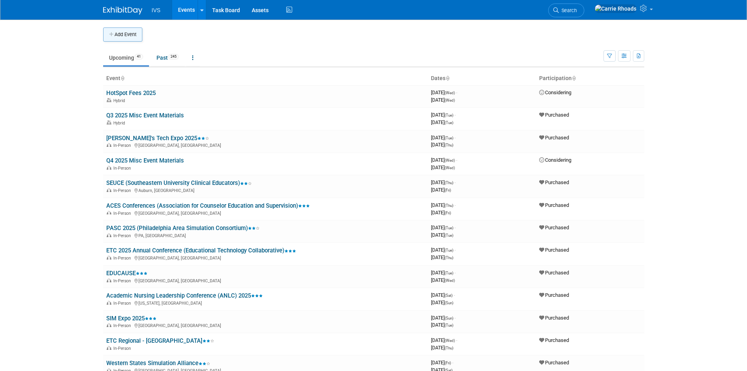
click at [127, 36] on button "Add Event" at bounding box center [122, 34] width 39 height 14
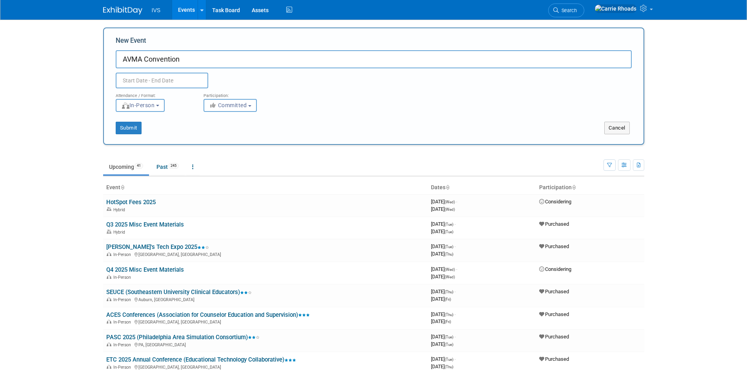
type input "AVMA Convention"
click at [155, 80] on input "text" at bounding box center [162, 81] width 93 height 16
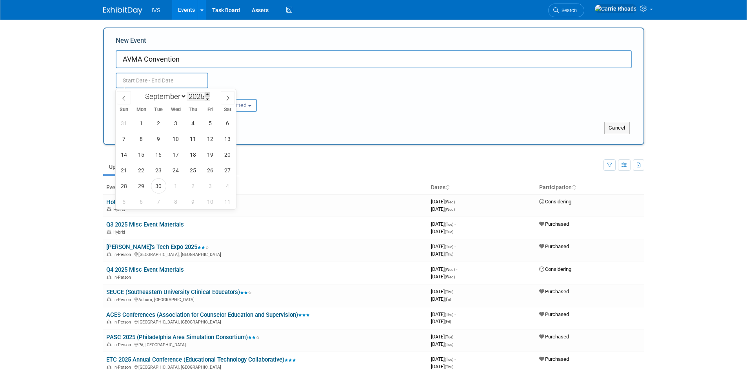
click at [209, 95] on span at bounding box center [207, 94] width 5 height 5
type input "2026"
click at [182, 95] on select "January February March April May June July August September October November De…" at bounding box center [164, 96] width 45 height 10
select select "6"
click at [142, 91] on select "January February March April May June July August September October November De…" at bounding box center [164, 96] width 45 height 10
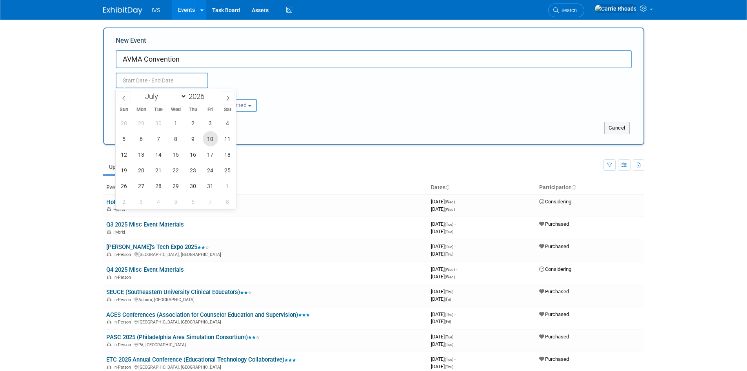
click at [211, 140] on span "10" at bounding box center [210, 138] width 15 height 15
click at [154, 159] on span "14" at bounding box center [158, 154] width 15 height 15
type input "Jul 10, 2026 to Jul 14, 2026"
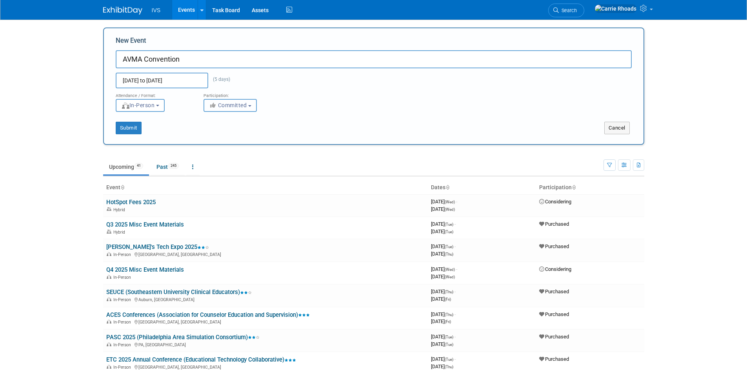
click at [236, 103] on span "Committed" at bounding box center [228, 105] width 38 height 6
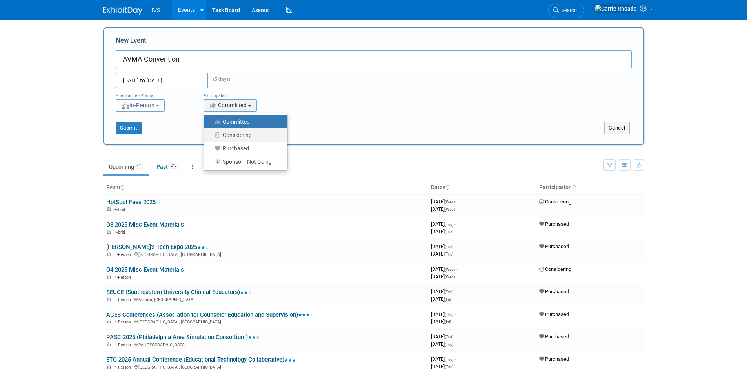
click at [238, 135] on label "Considering" at bounding box center [244, 135] width 72 height 10
click at [211, 135] on input "Considering" at bounding box center [208, 135] width 5 height 5
select select "2"
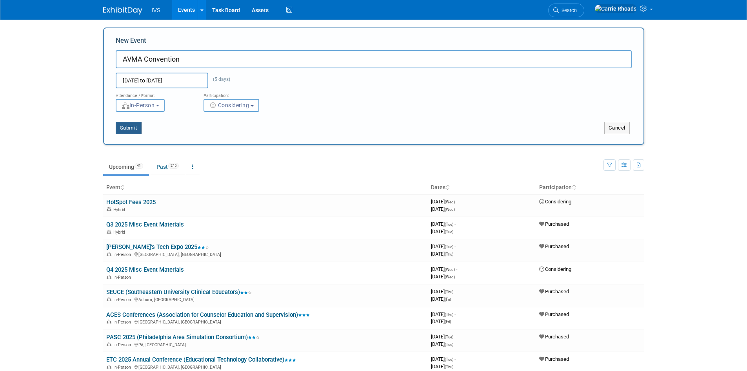
click at [139, 129] on button "Submit" at bounding box center [129, 128] width 26 height 13
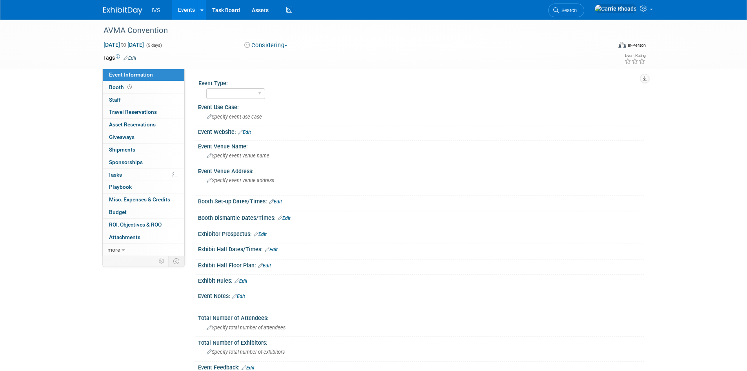
click at [248, 133] on link "Edit" at bounding box center [244, 131] width 13 height 5
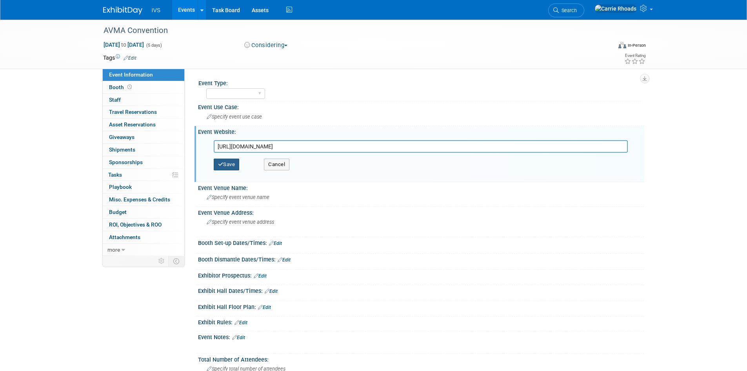
type input "https://www.avma.org/events/avma-convention?gad_source=1"
click at [232, 163] on button "Save" at bounding box center [227, 164] width 26 height 12
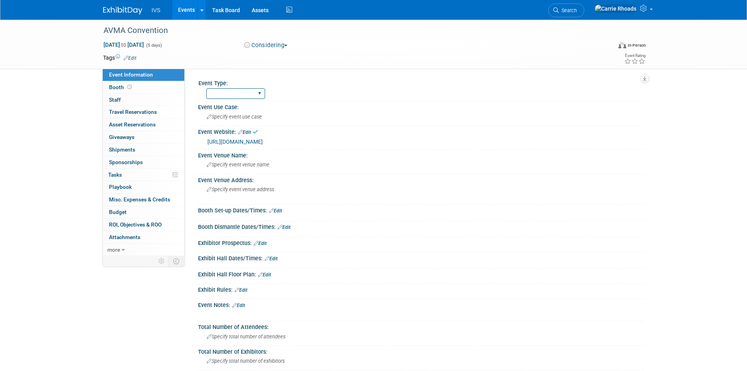
click at [229, 93] on select "National Regional Sponsorship" at bounding box center [235, 93] width 59 height 11
select select "National"
click at [206, 88] on select "National Regional Sponsorship" at bounding box center [235, 93] width 59 height 11
click at [227, 118] on span "Specify event use case" at bounding box center [234, 117] width 55 height 6
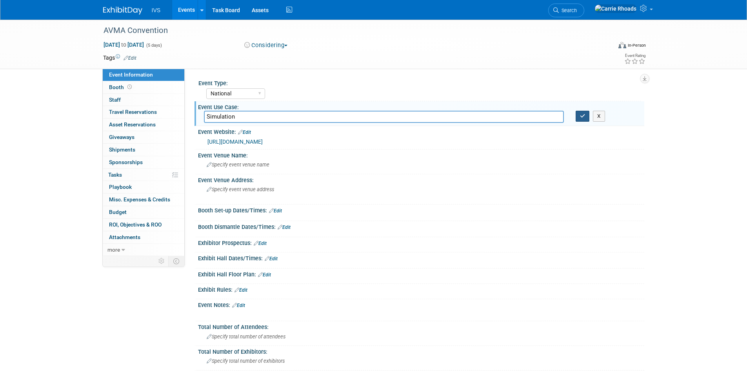
type input "Simulation"
click at [589, 118] on button "button" at bounding box center [583, 116] width 14 height 11
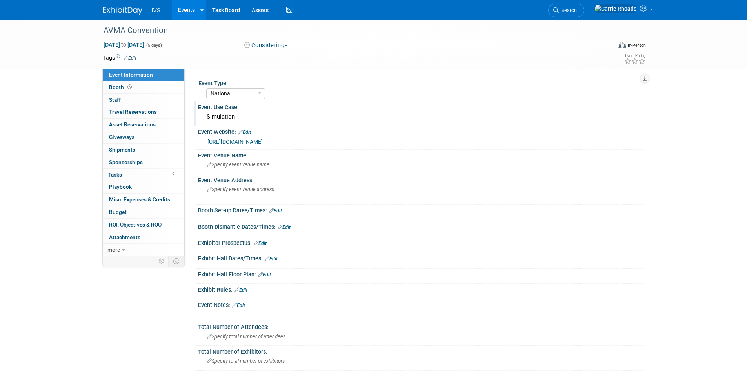
click at [248, 302] on div "Event Notes: Edit" at bounding box center [421, 304] width 446 height 10
click at [244, 303] on link "Edit" at bounding box center [238, 304] width 13 height 5
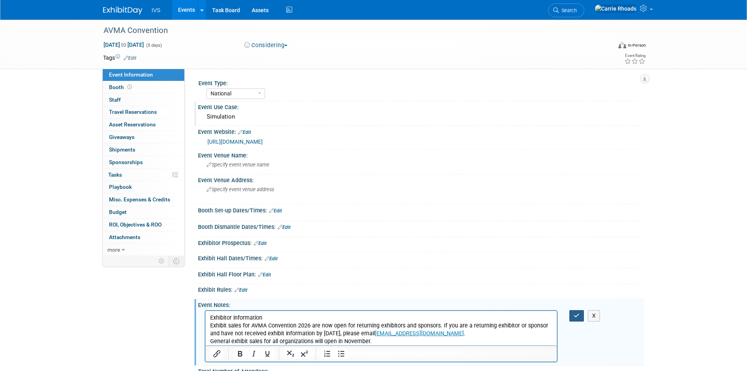
click at [575, 315] on icon "button" at bounding box center [577, 315] width 6 height 5
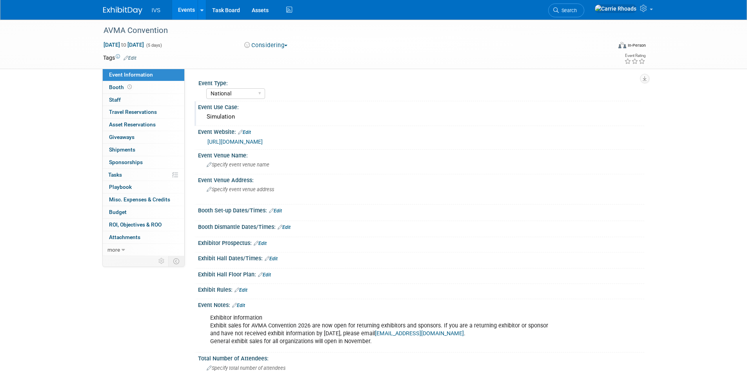
click at [251, 131] on link "Edit" at bounding box center [244, 131] width 13 height 5
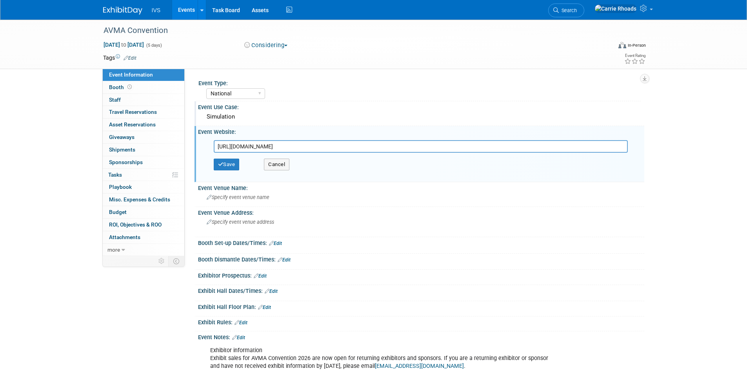
drag, startPoint x: 399, startPoint y: 145, endPoint x: 200, endPoint y: 153, distance: 199.4
click at [200, 153] on div "https://www.avma.org/events/avma-convention?gad_source=1 https://www.avma.org/e…" at bounding box center [421, 157] width 446 height 44
type input "https://www.avma.org/events/avma-convention"
click at [224, 162] on button "Save" at bounding box center [227, 164] width 26 height 12
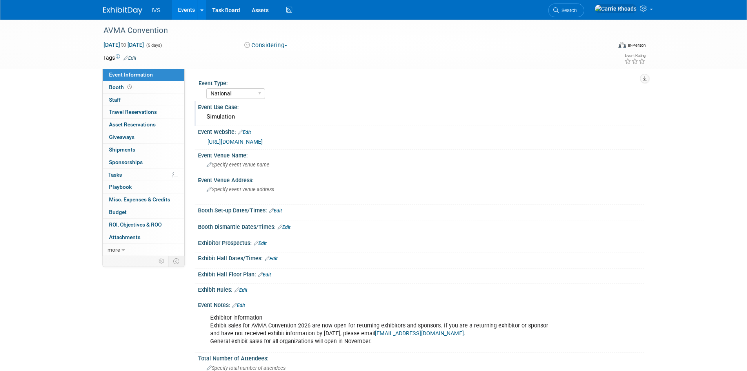
click at [117, 5] on link at bounding box center [127, 7] width 49 height 6
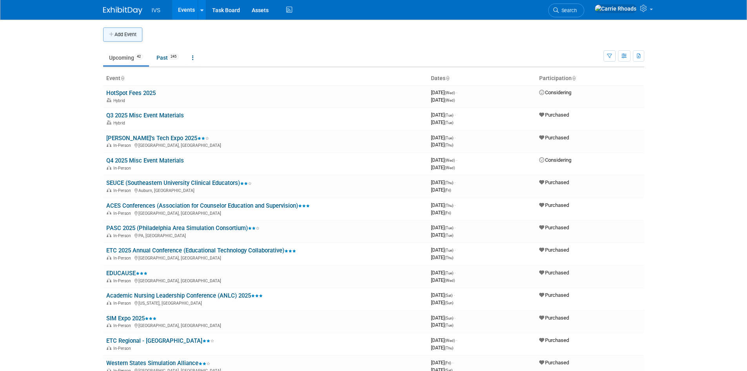
click at [123, 35] on button "Add Event" at bounding box center [122, 34] width 39 height 14
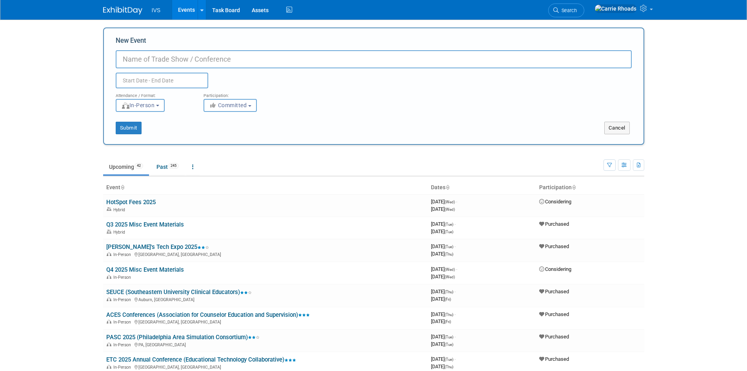
paste input "IAMSE 2026 Annual Conference"
type input "IAMSE 2026 Annual Conference"
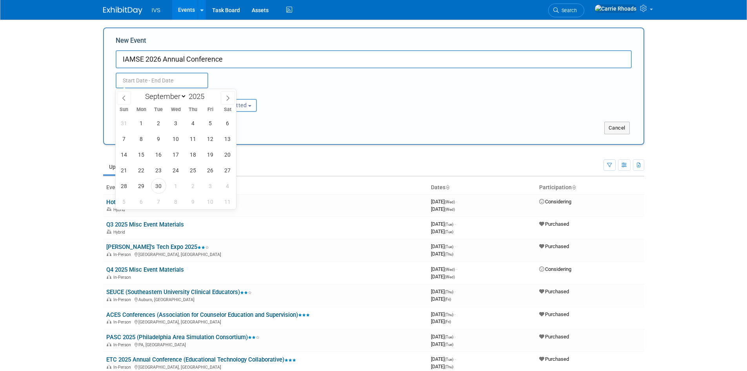
click at [166, 83] on input "text" at bounding box center [162, 81] width 93 height 16
click at [208, 94] on span at bounding box center [207, 94] width 5 height 5
type input "2026"
click at [183, 95] on select "January February March April May June July August September October November De…" at bounding box center [164, 96] width 45 height 10
select select "5"
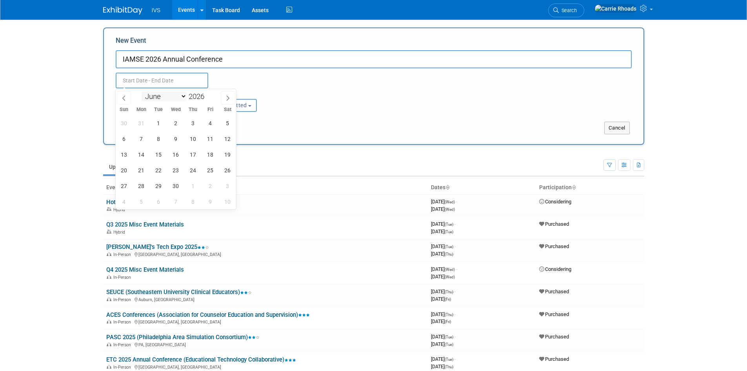
click at [142, 91] on select "January February March April May June July August September October November De…" at bounding box center [164, 96] width 45 height 10
click at [227, 124] on span "6" at bounding box center [227, 122] width 15 height 15
click at [162, 139] on span "9" at bounding box center [158, 138] width 15 height 15
type input "[DATE] to [DATE]"
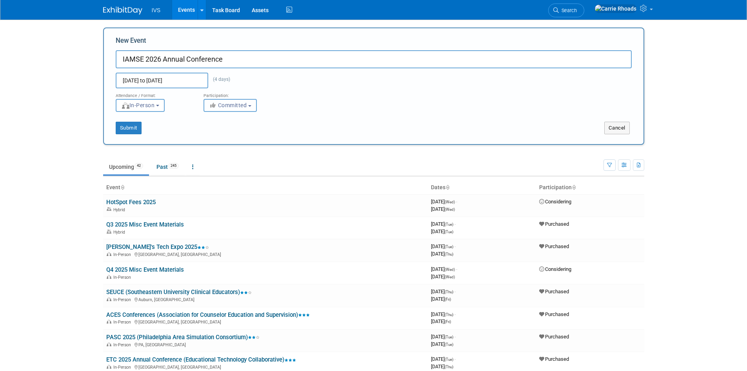
click at [225, 104] on span "Committed" at bounding box center [228, 105] width 38 height 6
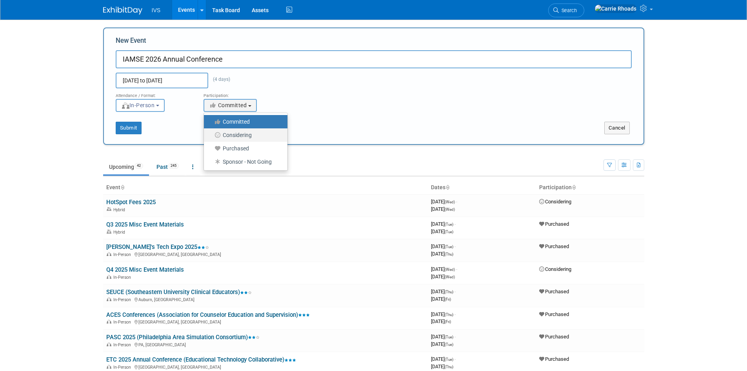
click at [228, 136] on label "Considering" at bounding box center [244, 135] width 72 height 10
click at [211, 136] on input "Considering" at bounding box center [208, 135] width 5 height 5
select select "2"
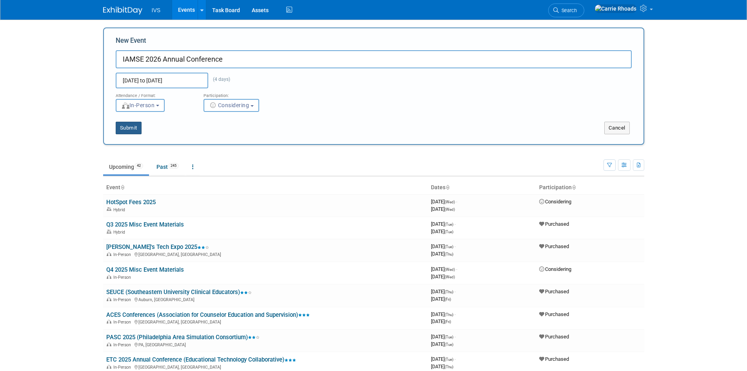
click at [126, 128] on button "Submit" at bounding box center [129, 128] width 26 height 13
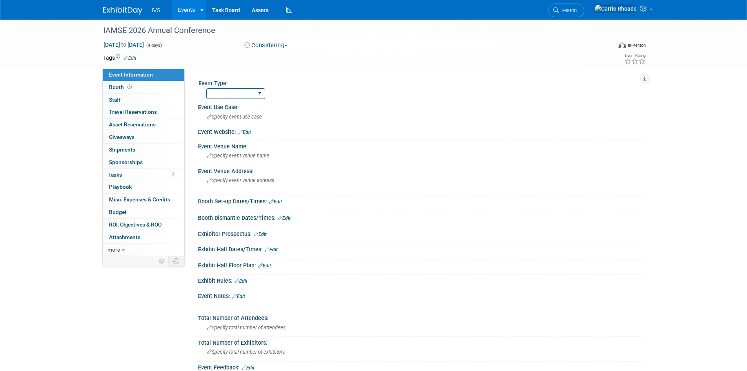
click at [262, 95] on select "National Regional Sponsorship" at bounding box center [235, 93] width 59 height 11
select select "National"
click at [206, 88] on select "National Regional Sponsorship" at bounding box center [235, 93] width 59 height 11
click at [247, 115] on span "Specify event use case" at bounding box center [234, 117] width 55 height 6
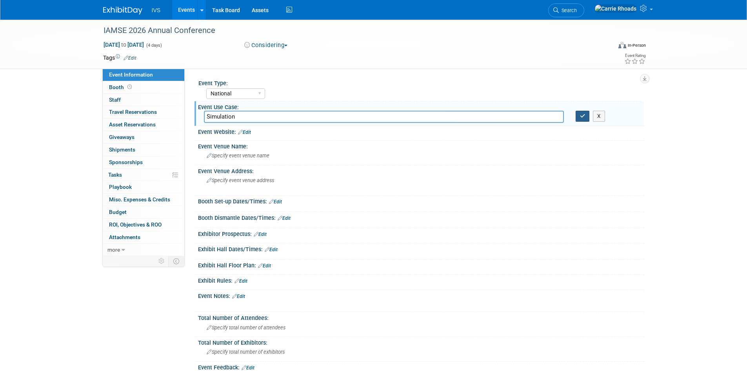
type input "Simulation"
click at [585, 118] on icon "button" at bounding box center [582, 115] width 5 height 5
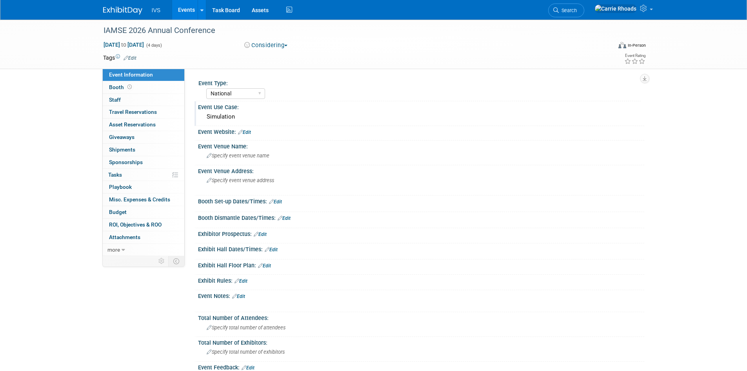
click at [250, 131] on link "Edit" at bounding box center [244, 131] width 13 height 5
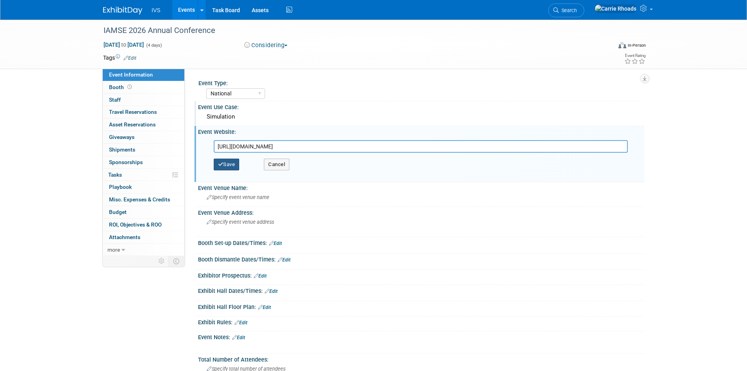
type input "https://www.iamse.org/annual-conference/#"
click at [224, 164] on button "Save" at bounding box center [227, 164] width 26 height 12
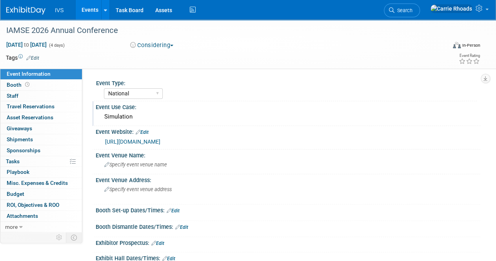
click at [38, 11] on img at bounding box center [25, 11] width 39 height 8
